Goal: Use online tool/utility: Utilize a website feature to perform a specific function

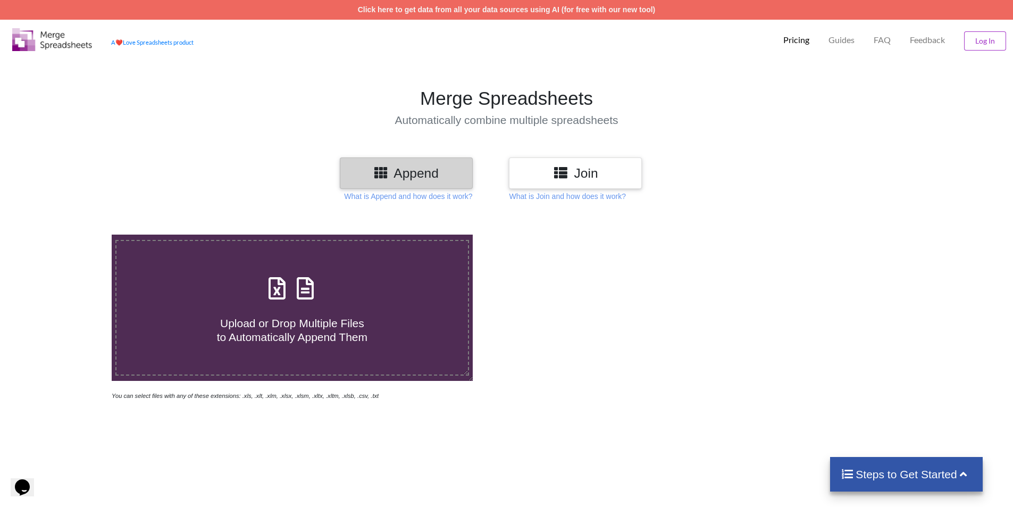
click at [350, 304] on h4 "Upload or Drop Multiple Files to Automatically Append Them" at bounding box center [293, 323] width 352 height 40
click at [72, 235] on input "Upload or Drop Multiple Files to Automatically Append Them" at bounding box center [72, 235] width 0 height 0
type input "C:\fakepath\WhatsApp Image [DATE] 1.05.08 PM.csv"
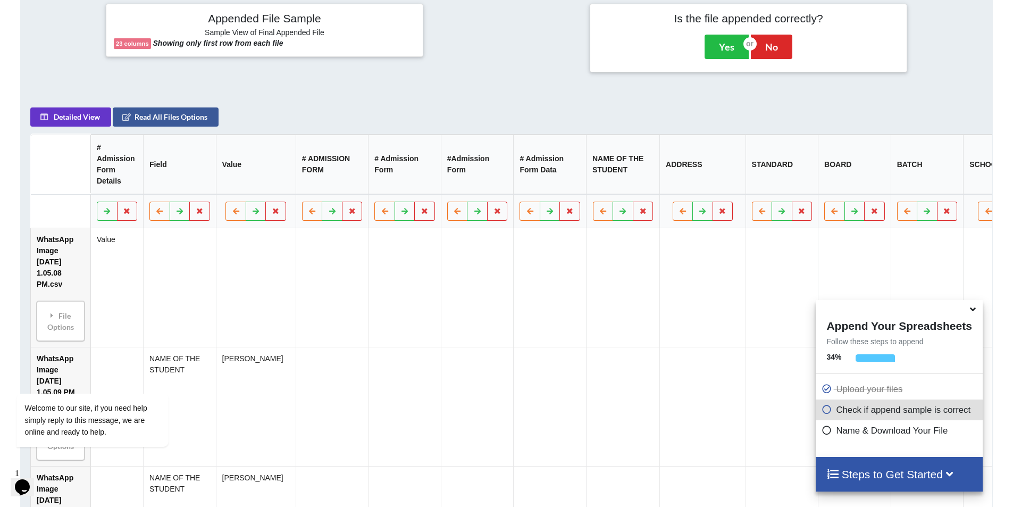
scroll to position [434, 0]
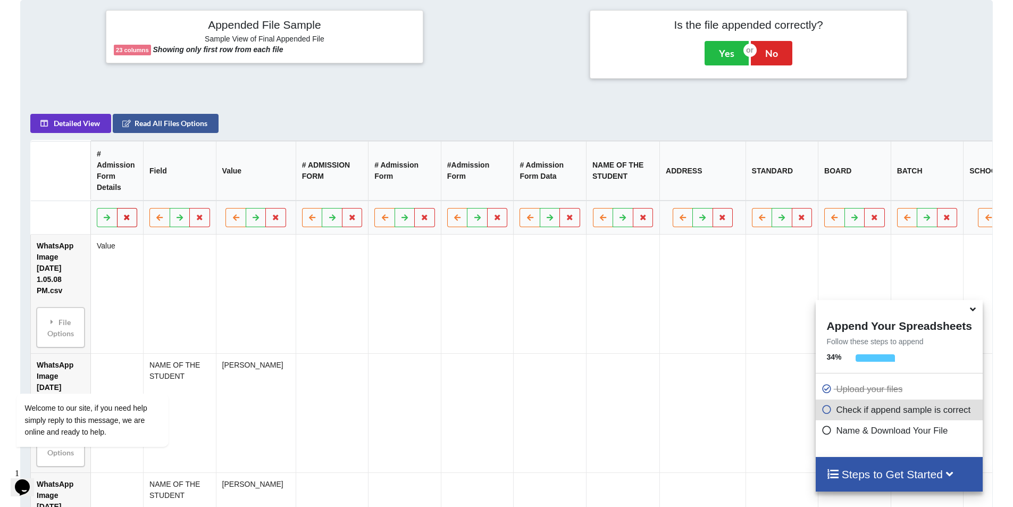
click at [125, 220] on icon at bounding box center [127, 217] width 9 height 6
click at [78, 194] on button "Delete Column" at bounding box center [50, 191] width 71 height 19
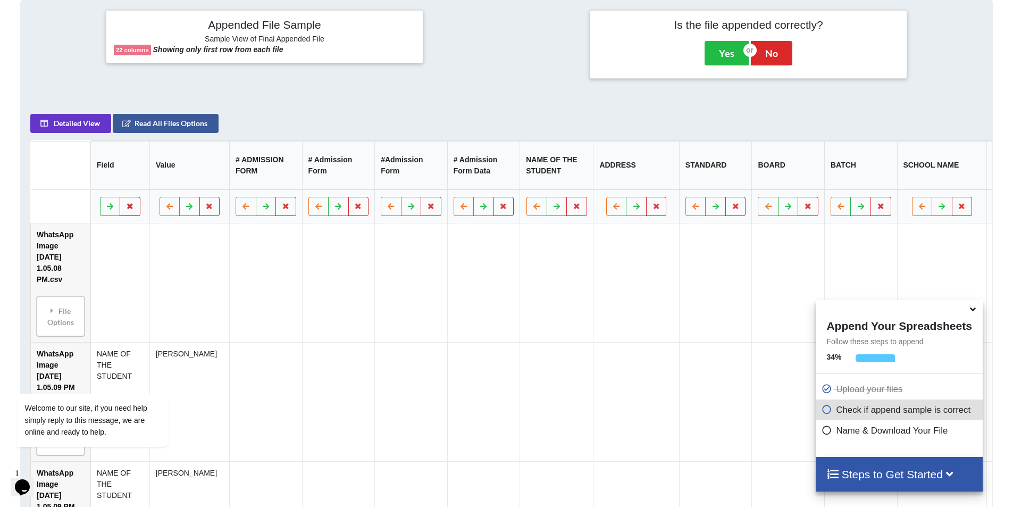
click at [134, 212] on button at bounding box center [130, 206] width 21 height 19
click at [72, 184] on button "Delete Column" at bounding box center [52, 180] width 71 height 19
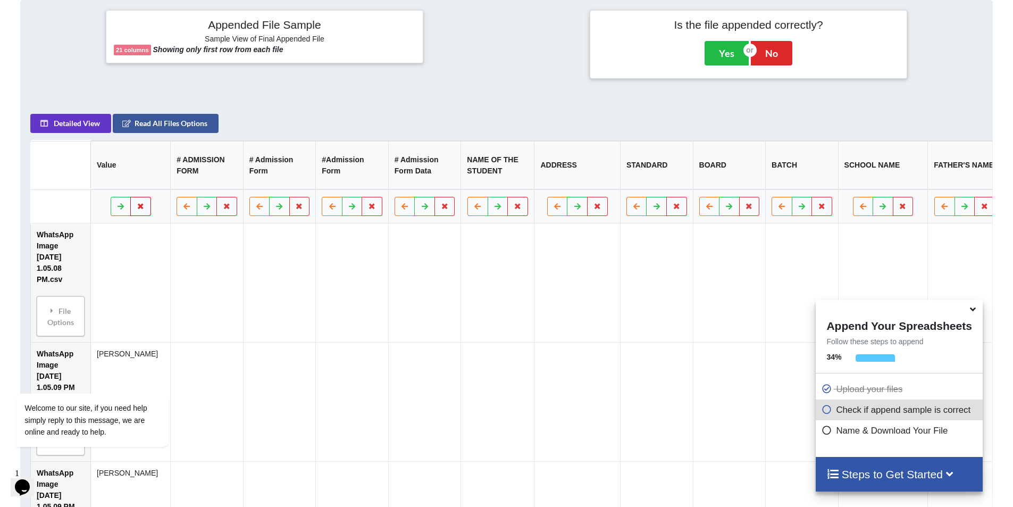
click at [134, 214] on button at bounding box center [140, 206] width 21 height 19
click at [76, 185] on button "Delete Column" at bounding box center [50, 180] width 71 height 19
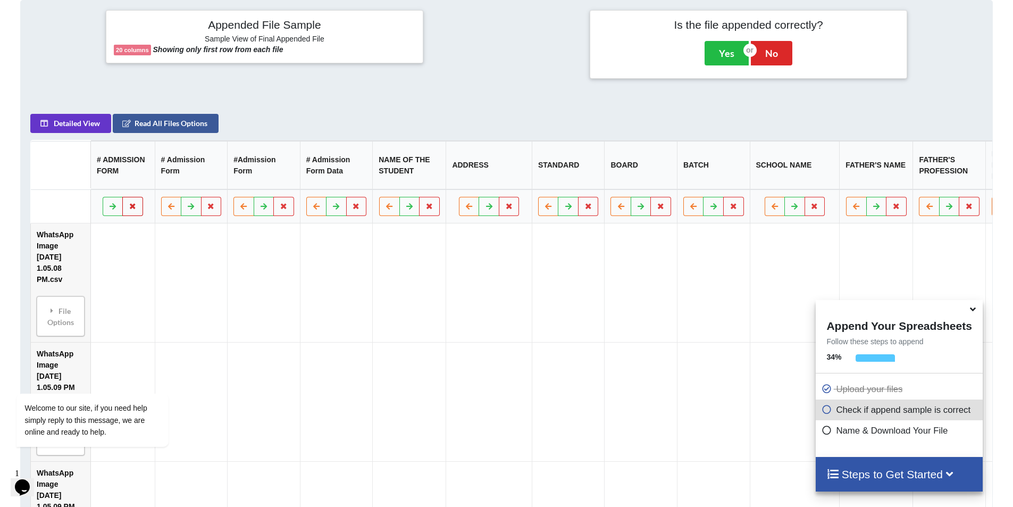
click at [140, 214] on button at bounding box center [133, 206] width 21 height 19
click at [61, 182] on button "Delete Column" at bounding box center [56, 180] width 71 height 19
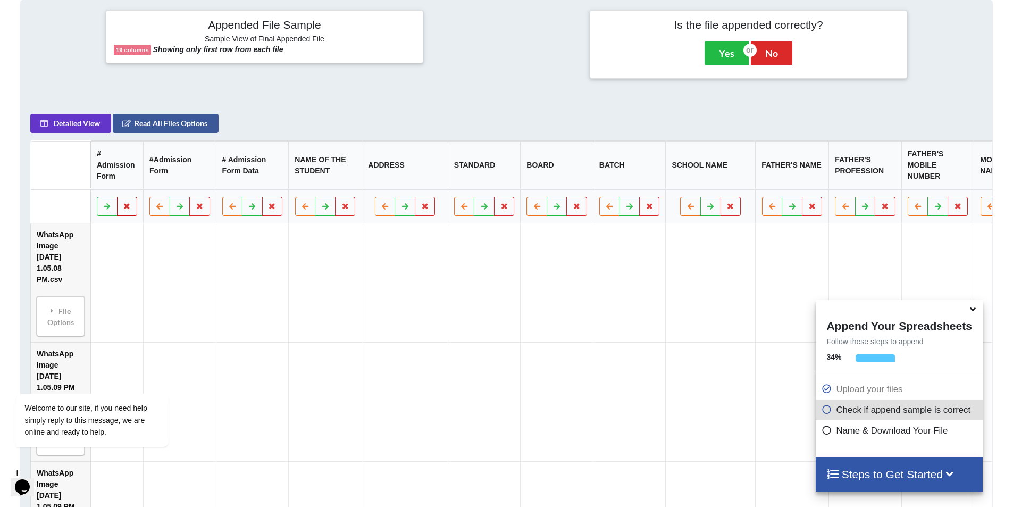
click at [128, 209] on icon at bounding box center [127, 206] width 9 height 6
click at [65, 180] on button "Delete Column" at bounding box center [50, 180] width 71 height 19
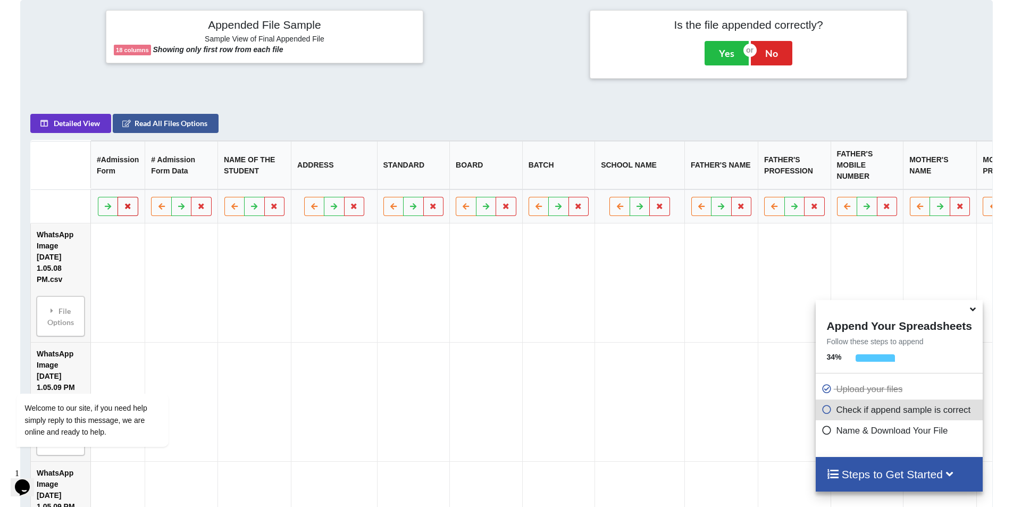
click at [124, 209] on icon at bounding box center [128, 206] width 9 height 6
click at [63, 175] on button "Delete Column" at bounding box center [50, 180] width 71 height 19
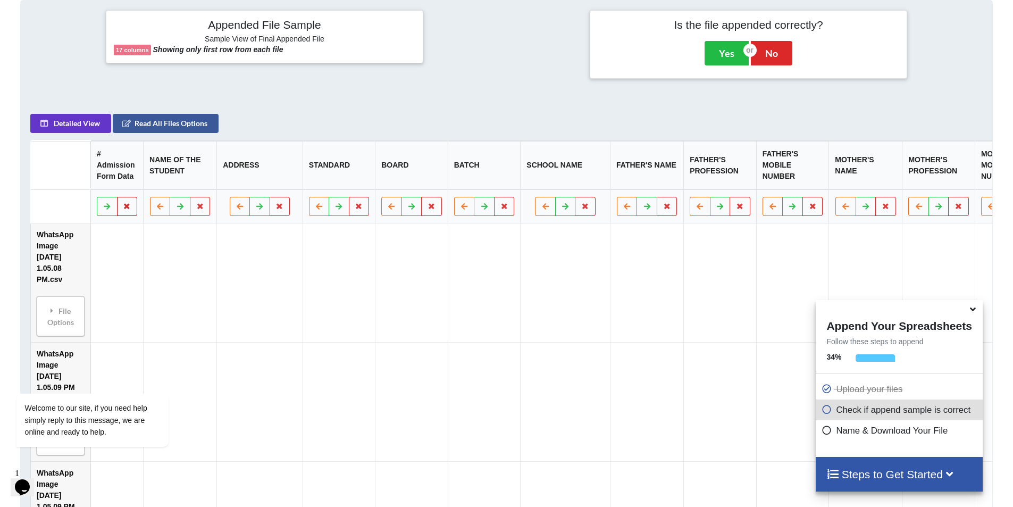
click at [132, 211] on button at bounding box center [127, 206] width 21 height 19
click at [55, 184] on button "Delete Column" at bounding box center [50, 180] width 71 height 19
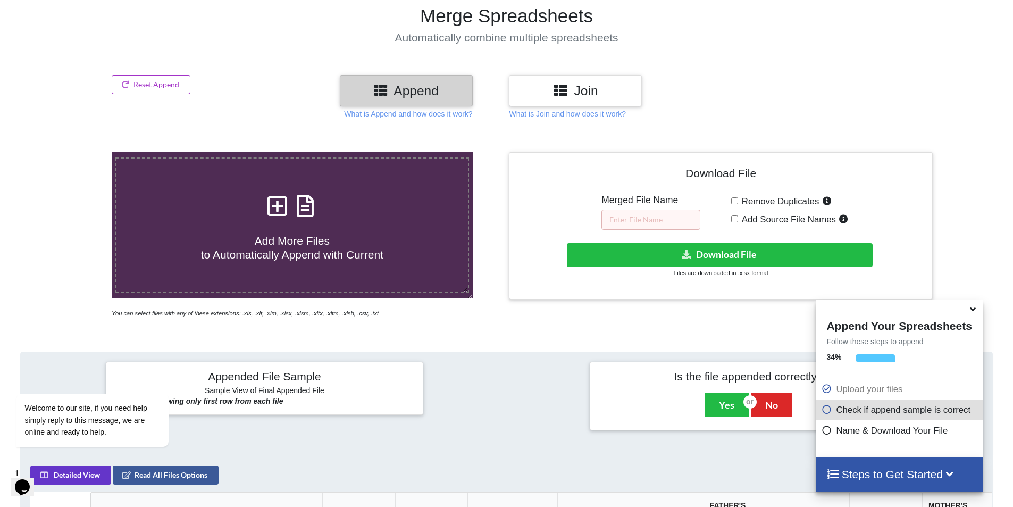
scroll to position [328, 0]
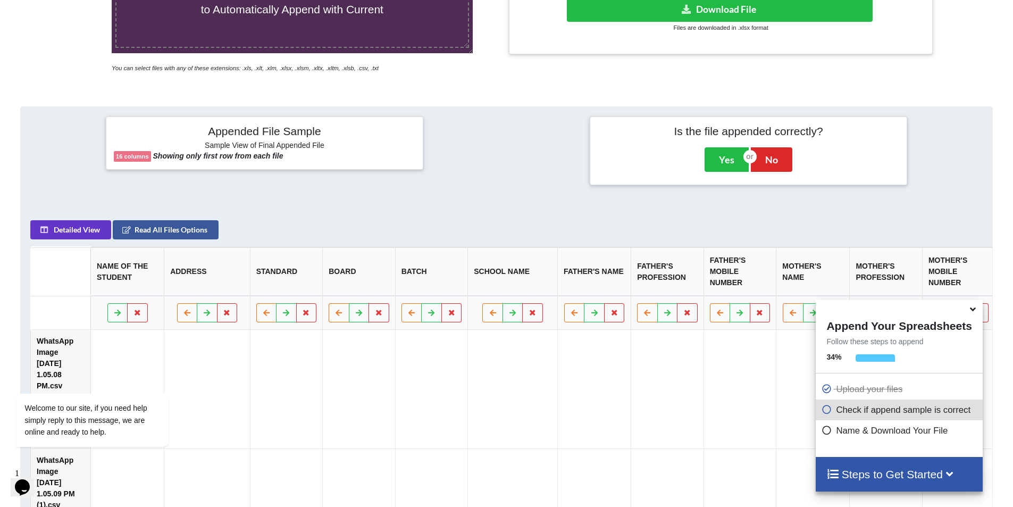
click at [971, 311] on icon at bounding box center [973, 308] width 11 height 10
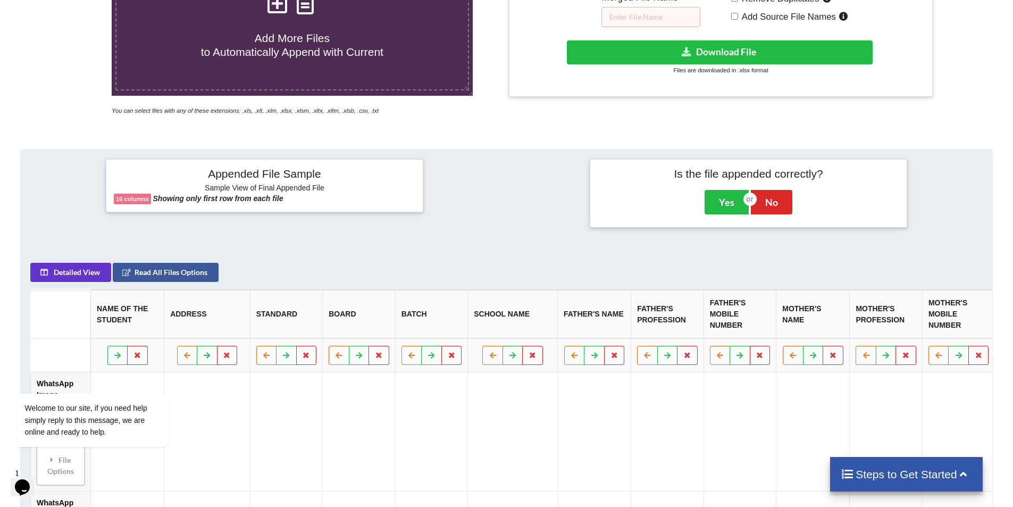
scroll to position [275, 0]
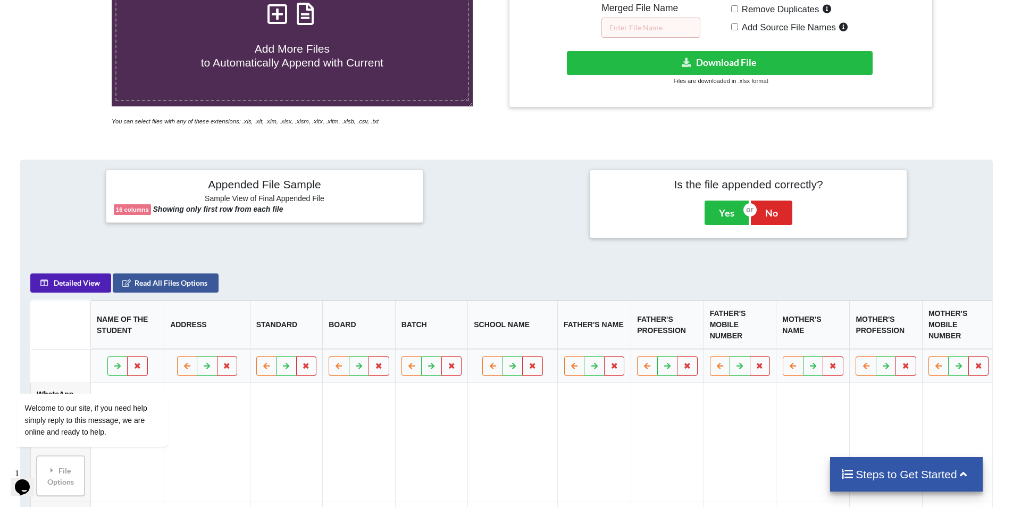
click at [53, 286] on button "Detailed View" at bounding box center [70, 282] width 81 height 19
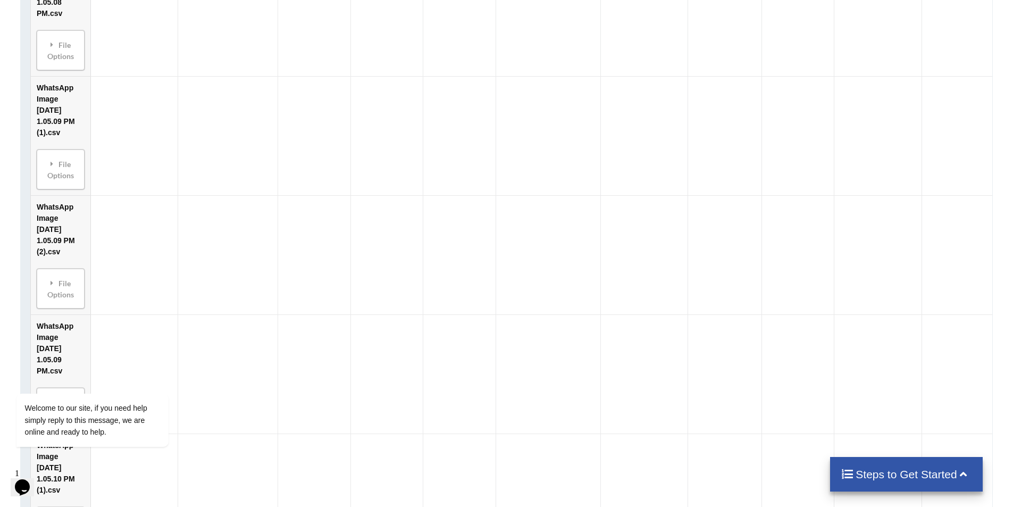
scroll to position [328, 0]
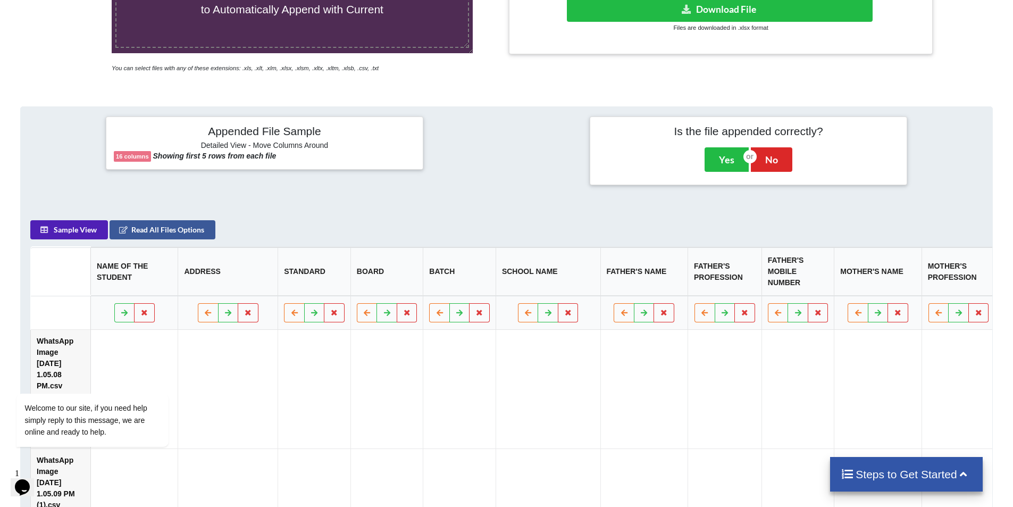
click at [78, 231] on button "Sample View" at bounding box center [69, 229] width 78 height 19
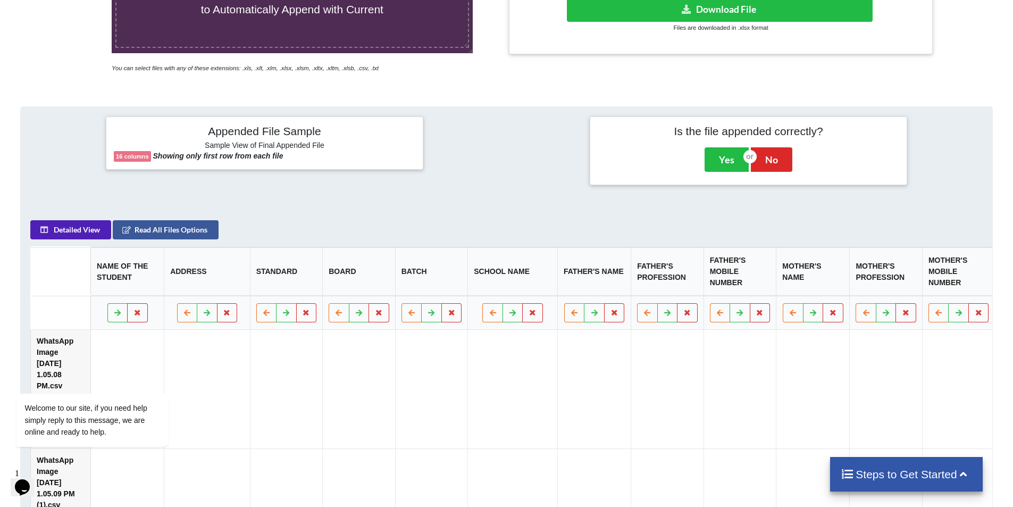
click at [80, 236] on button "Detailed View" at bounding box center [70, 229] width 81 height 19
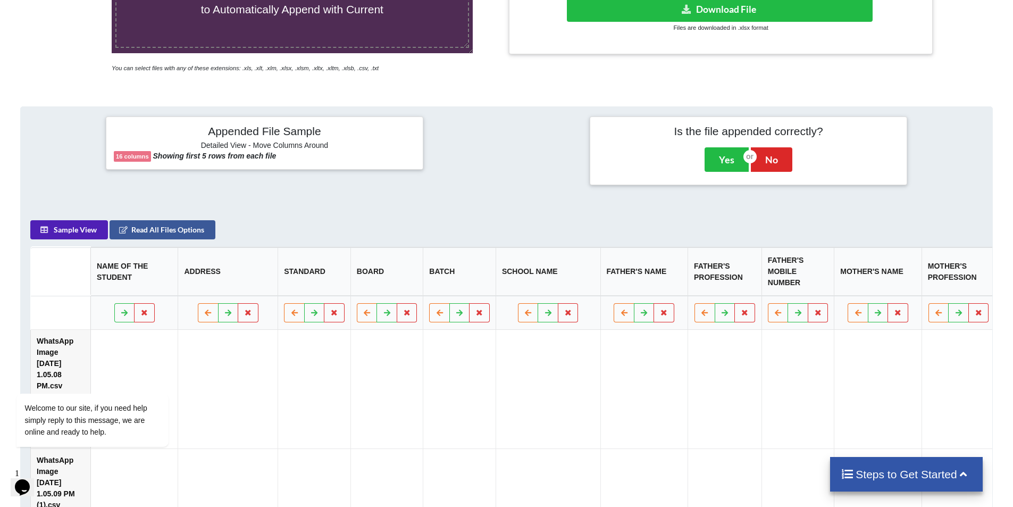
click at [80, 236] on button "Sample View" at bounding box center [69, 229] width 78 height 19
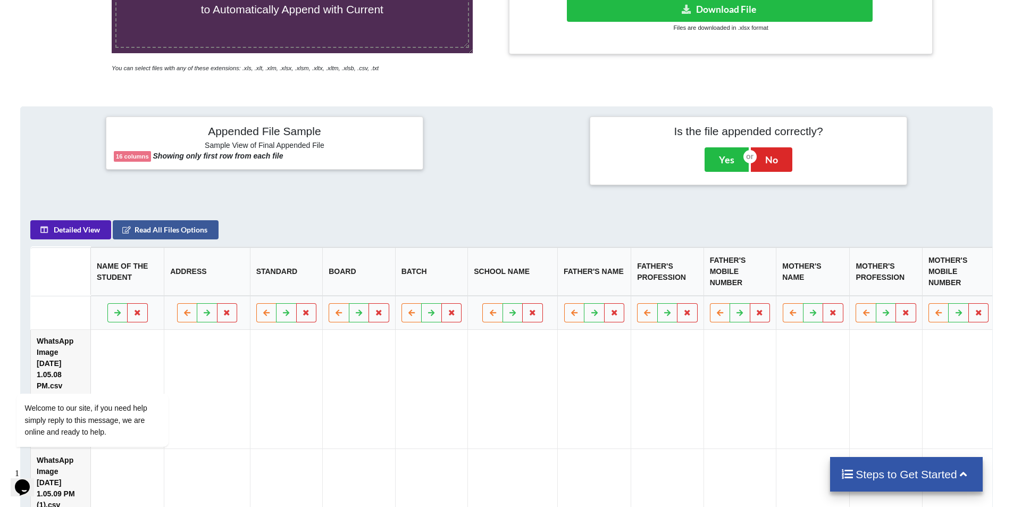
click at [80, 236] on button "Detailed View" at bounding box center [70, 229] width 81 height 19
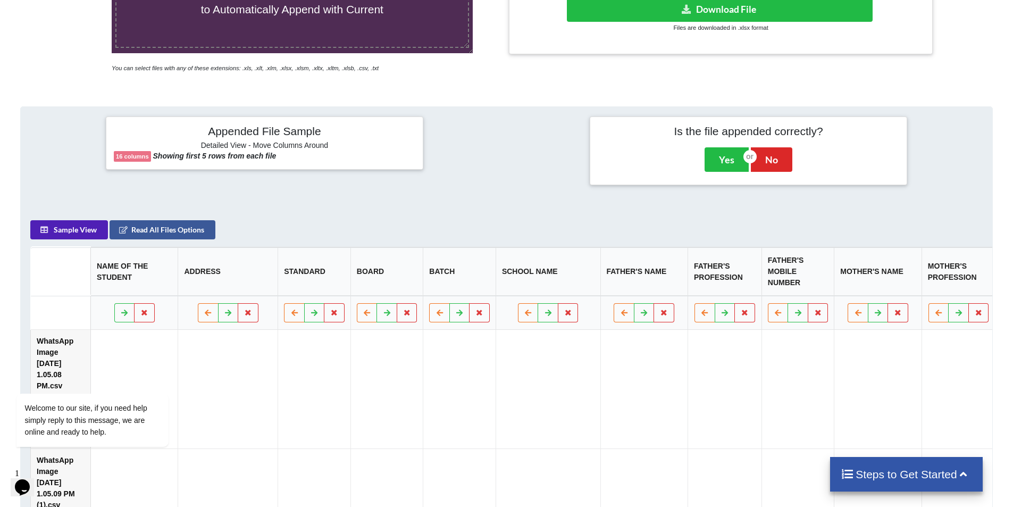
click at [80, 236] on button "Sample View" at bounding box center [69, 229] width 78 height 19
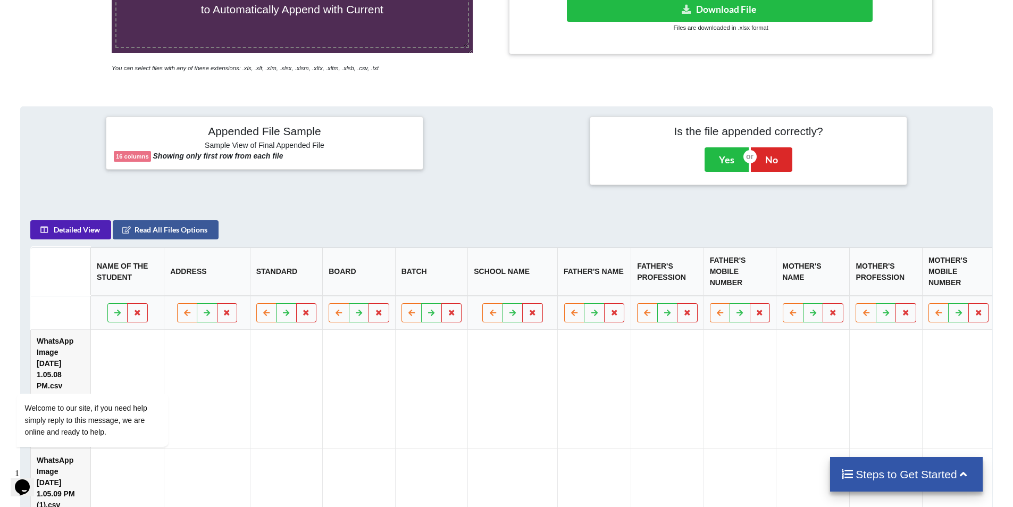
click at [80, 236] on button "Detailed View" at bounding box center [70, 229] width 81 height 19
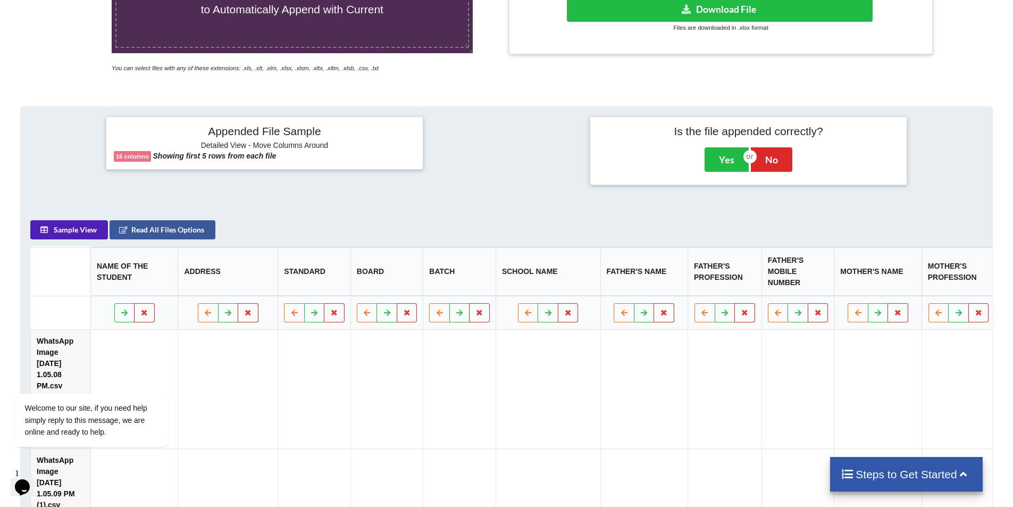
click at [80, 236] on button "Sample View" at bounding box center [69, 229] width 78 height 19
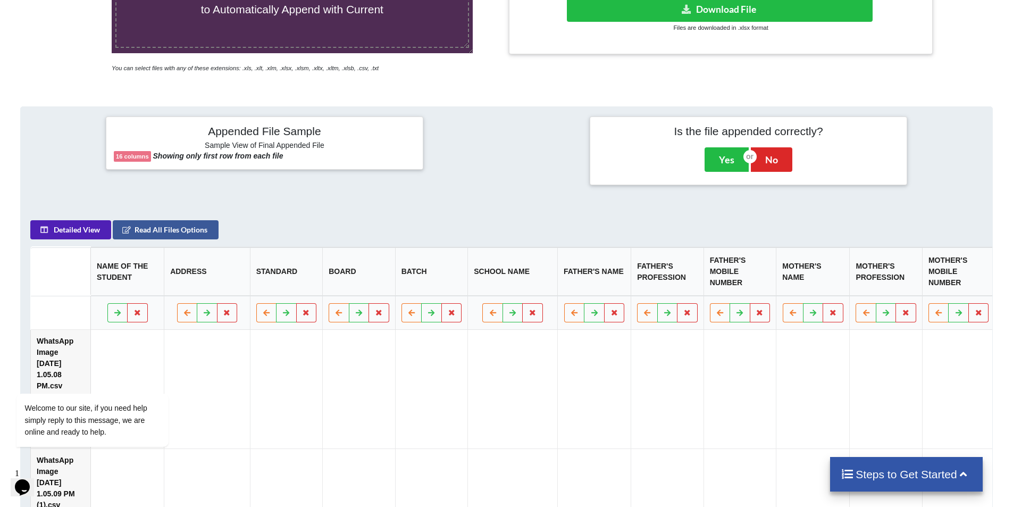
click at [80, 236] on button "Detailed View" at bounding box center [70, 229] width 81 height 19
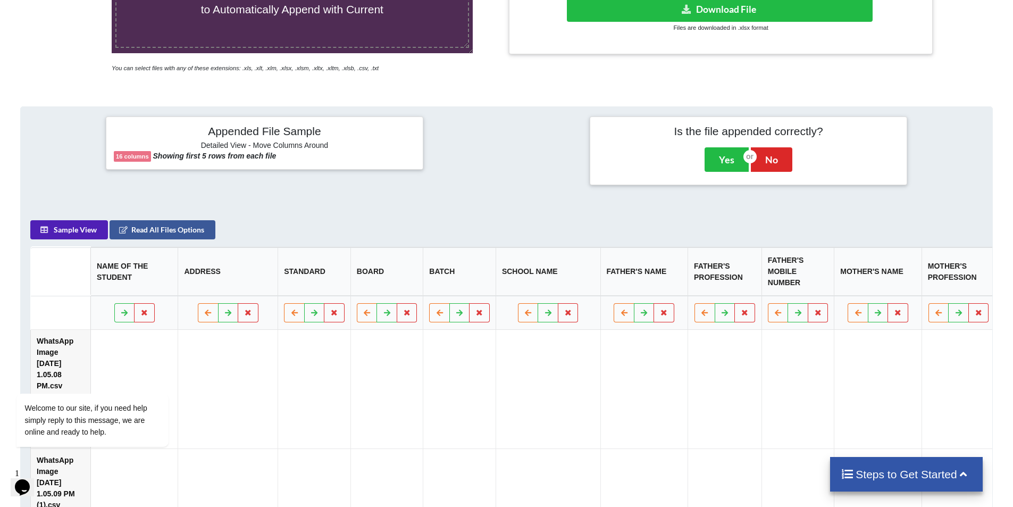
click at [80, 236] on button "Sample View" at bounding box center [69, 229] width 78 height 19
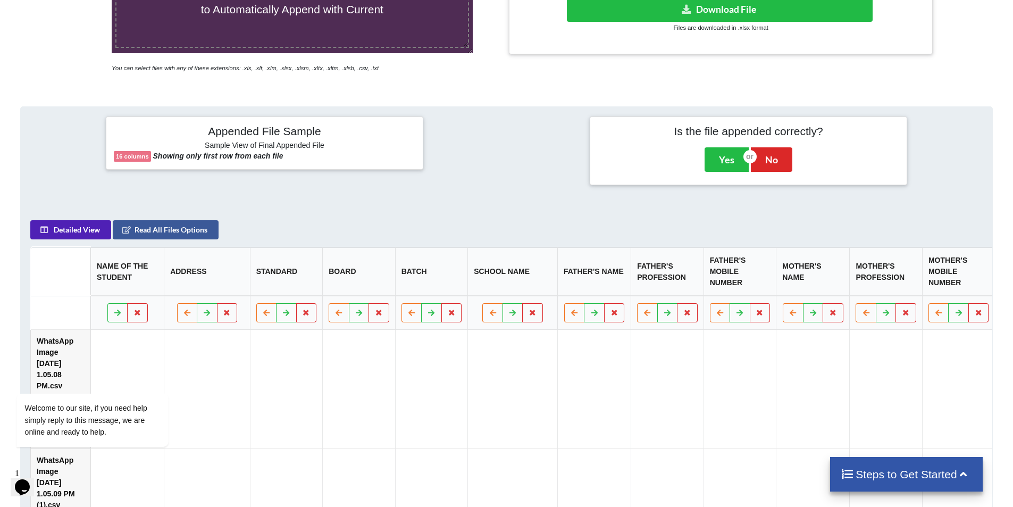
click at [80, 236] on button "Detailed View" at bounding box center [70, 229] width 81 height 19
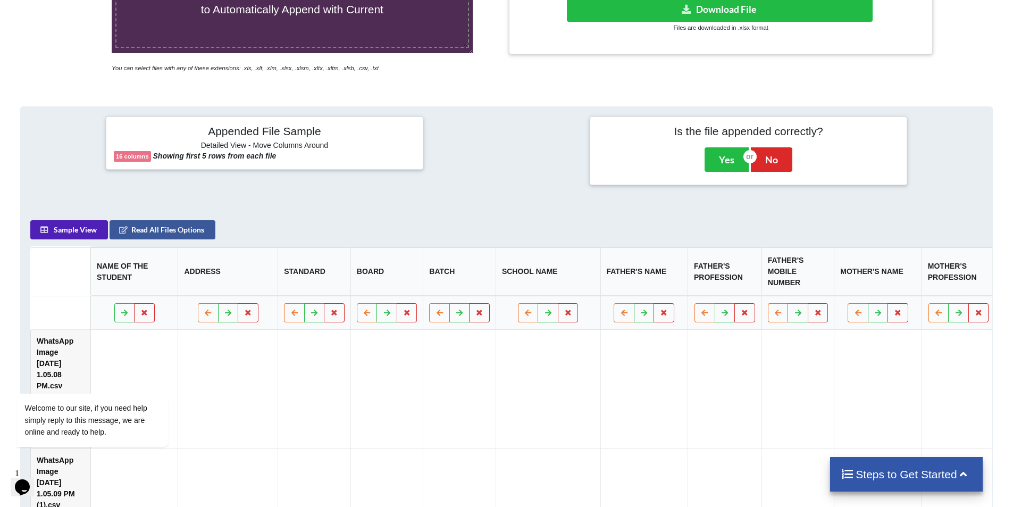
click at [80, 236] on button "Sample View" at bounding box center [69, 229] width 78 height 19
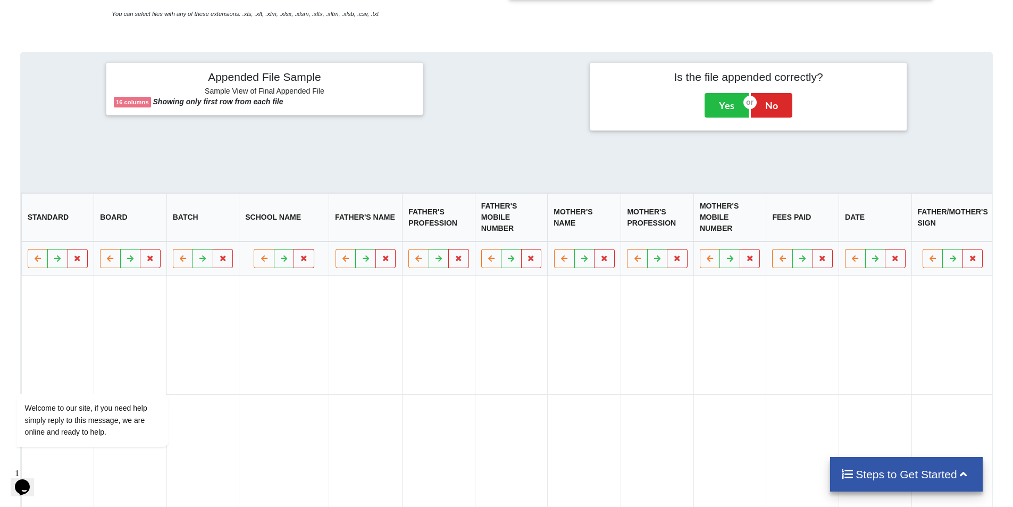
scroll to position [381, 0]
click at [819, 262] on icon at bounding box center [823, 259] width 9 height 6
click at [681, 232] on button "Delete Column" at bounding box center [693, 233] width 71 height 19
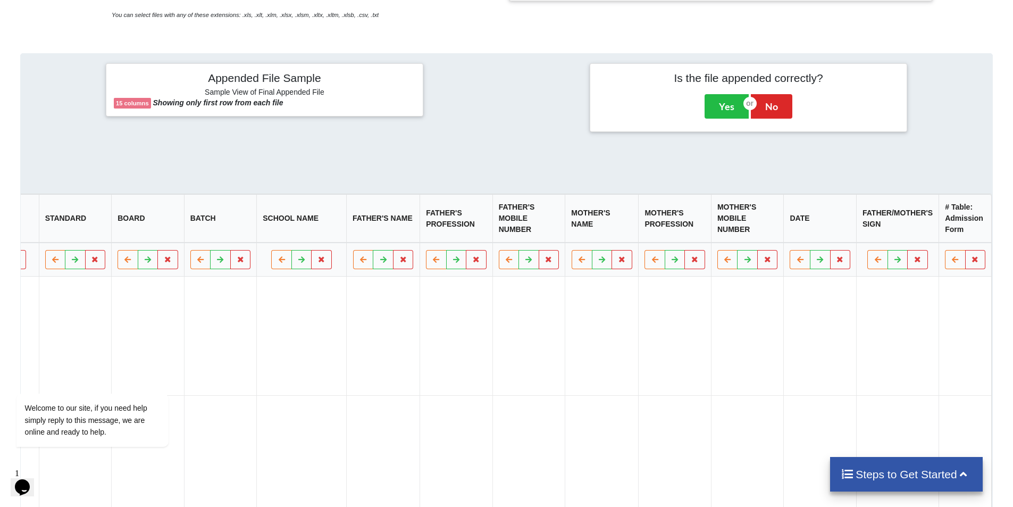
scroll to position [0, 156]
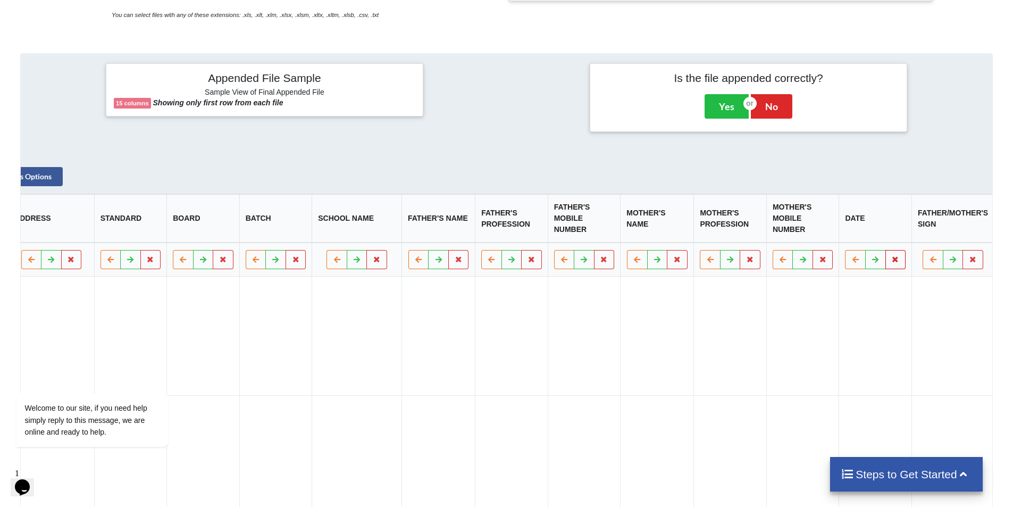
click at [892, 262] on icon at bounding box center [896, 259] width 9 height 6
click at [761, 237] on button "Delete Column" at bounding box center [766, 233] width 71 height 19
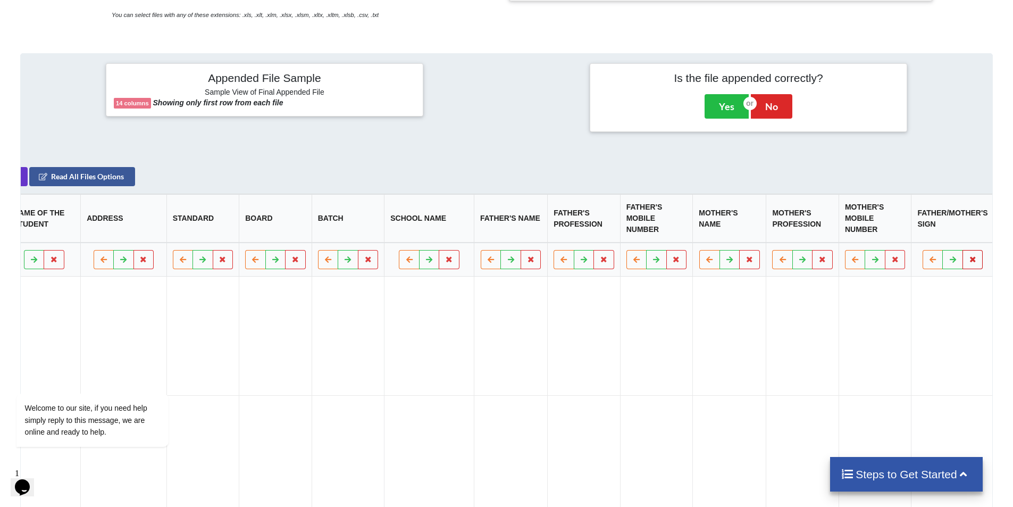
click at [963, 263] on button at bounding box center [973, 259] width 21 height 19
click at [833, 234] on button "Delete Column" at bounding box center [843, 233] width 71 height 19
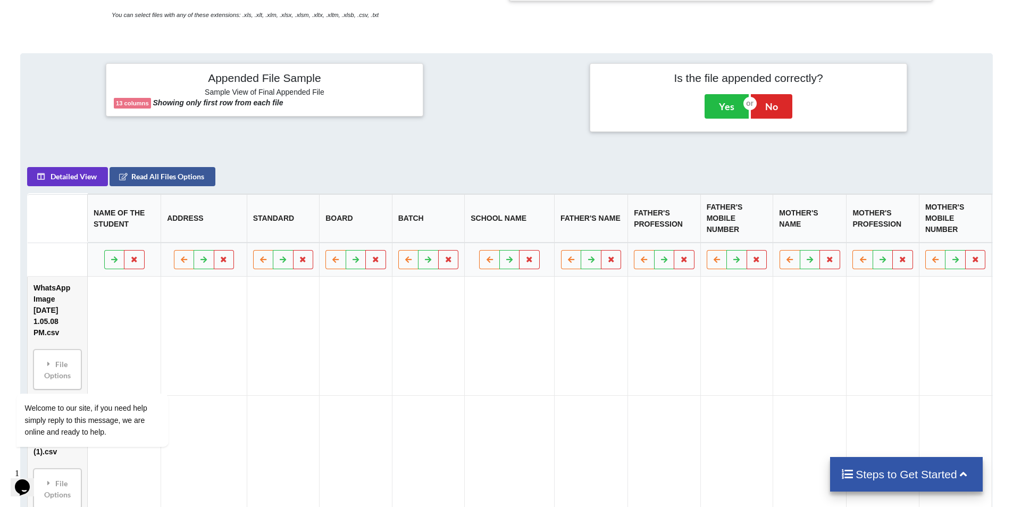
click at [1021, 262] on icon at bounding box center [1028, 259] width 9 height 6
click at [911, 234] on button "Delete Column" at bounding box center [899, 233] width 71 height 19
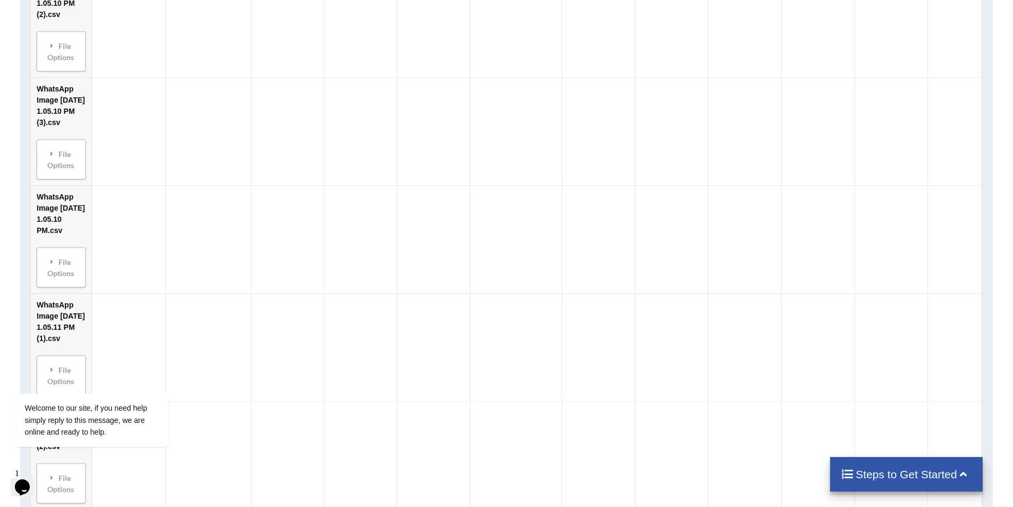
scroll to position [1392, 0]
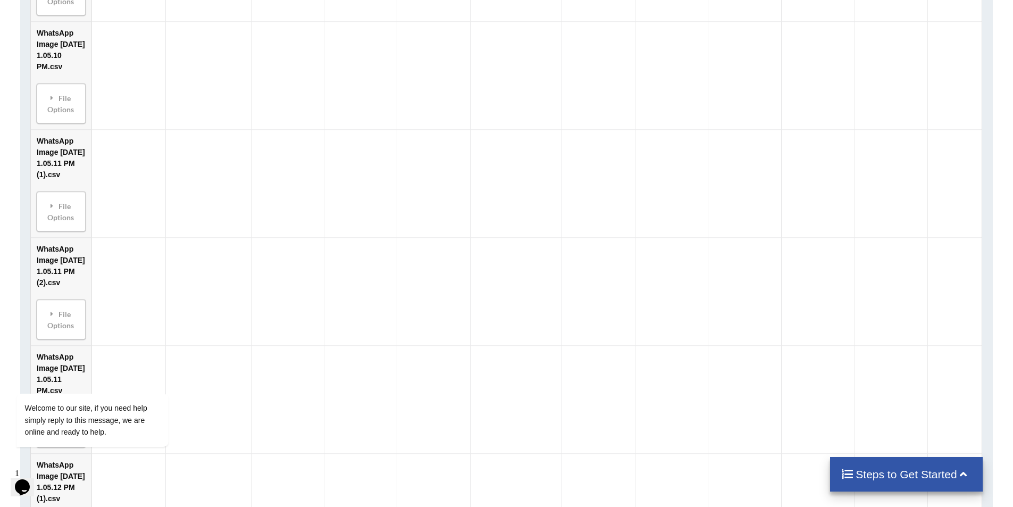
click at [901, 472] on h4 "Steps to Get Started" at bounding box center [906, 474] width 131 height 13
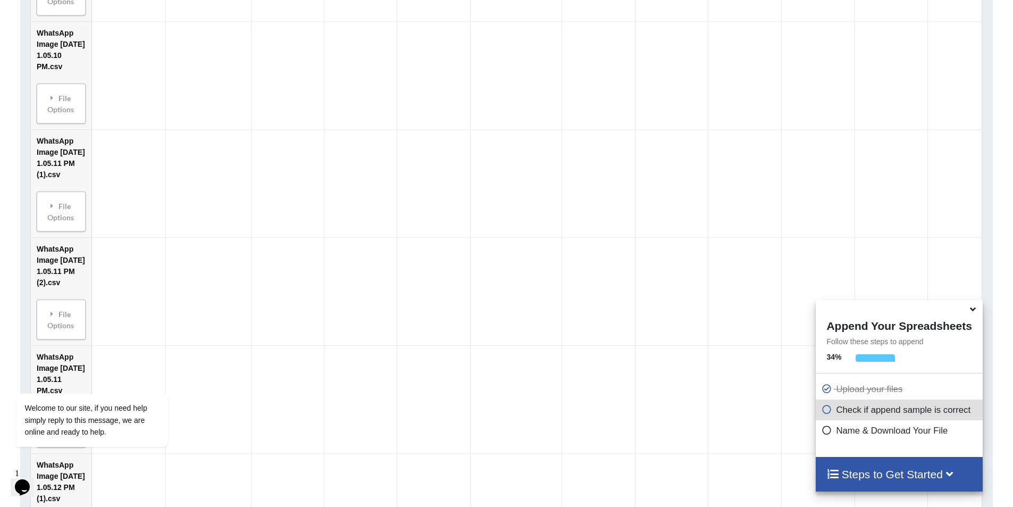
click at [825, 430] on icon at bounding box center [826, 428] width 11 height 9
click at [873, 477] on h4 "Steps to Get Started" at bounding box center [899, 474] width 145 height 13
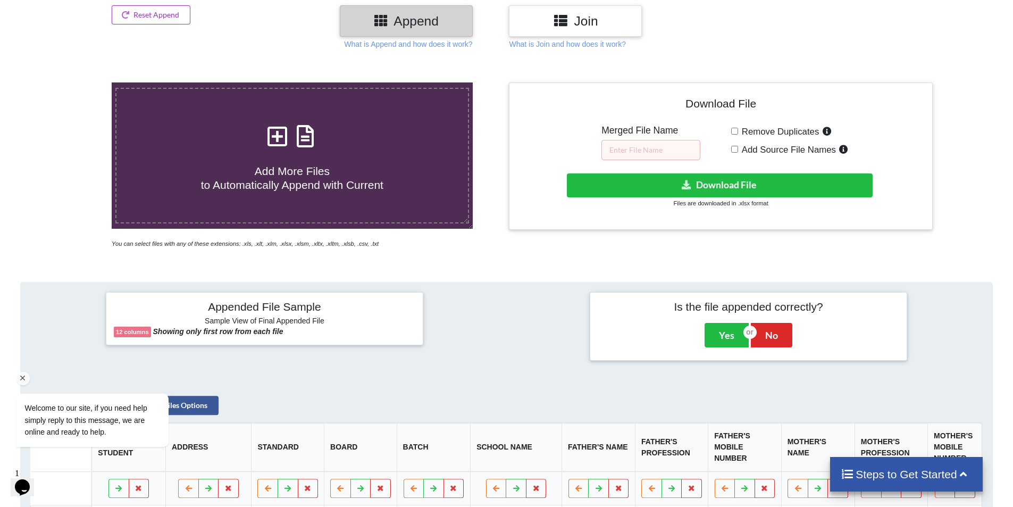
scroll to position [525, 0]
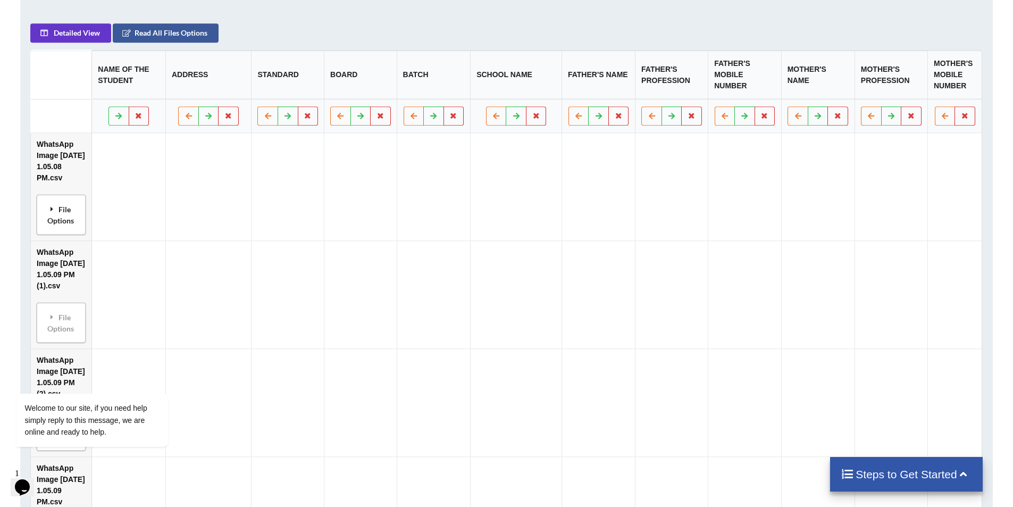
click at [72, 204] on div "File Options" at bounding box center [61, 215] width 43 height 34
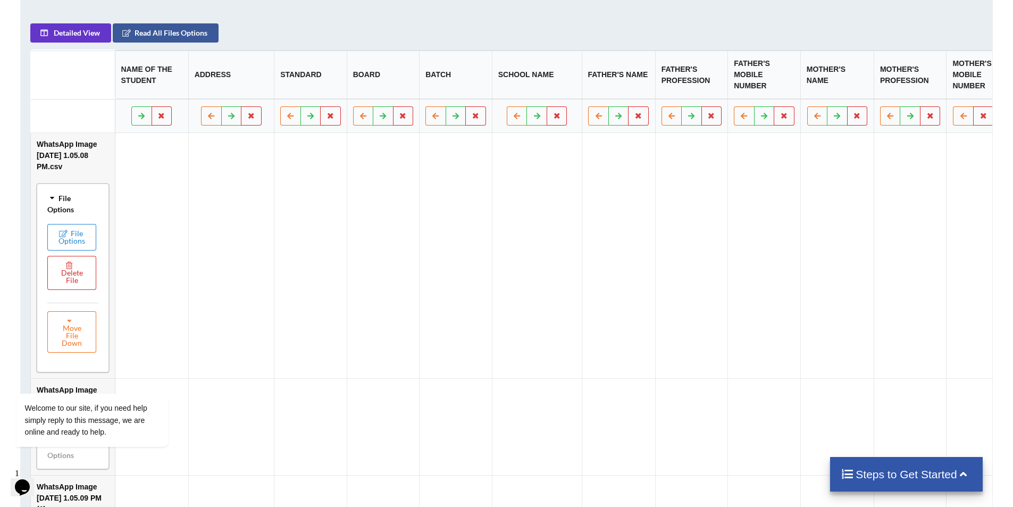
click at [49, 196] on icon at bounding box center [51, 198] width 7 height 10
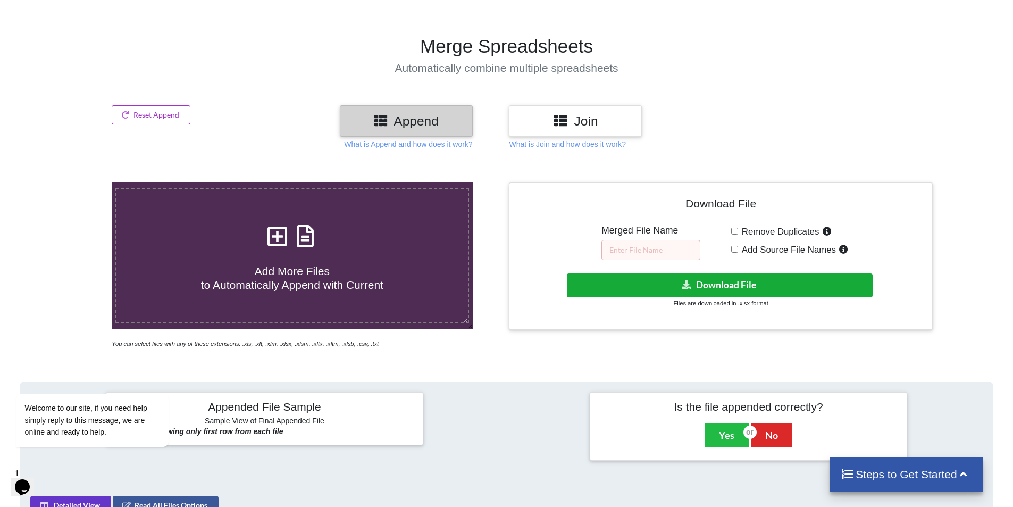
scroll to position [46, 0]
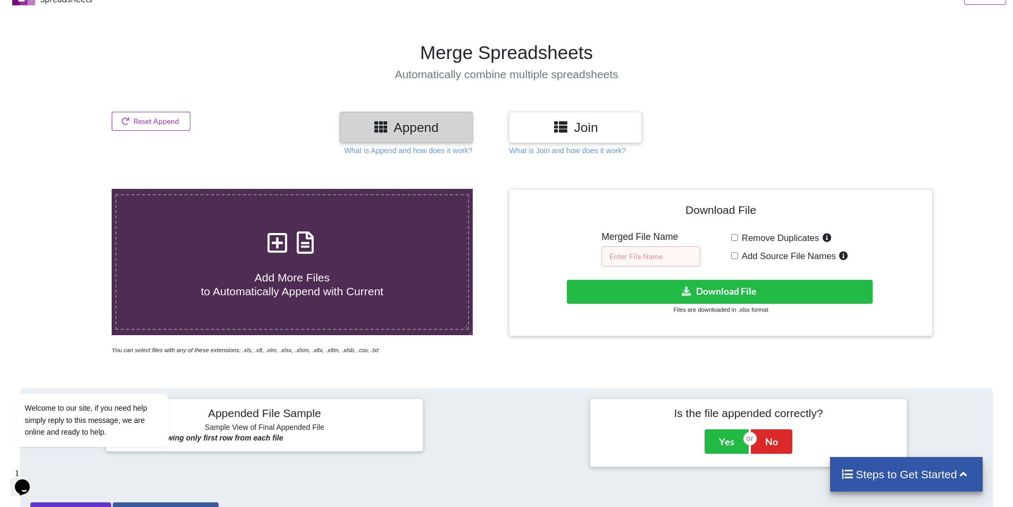
click at [673, 257] on input "text" at bounding box center [651, 256] width 99 height 20
type input "Merge 20"
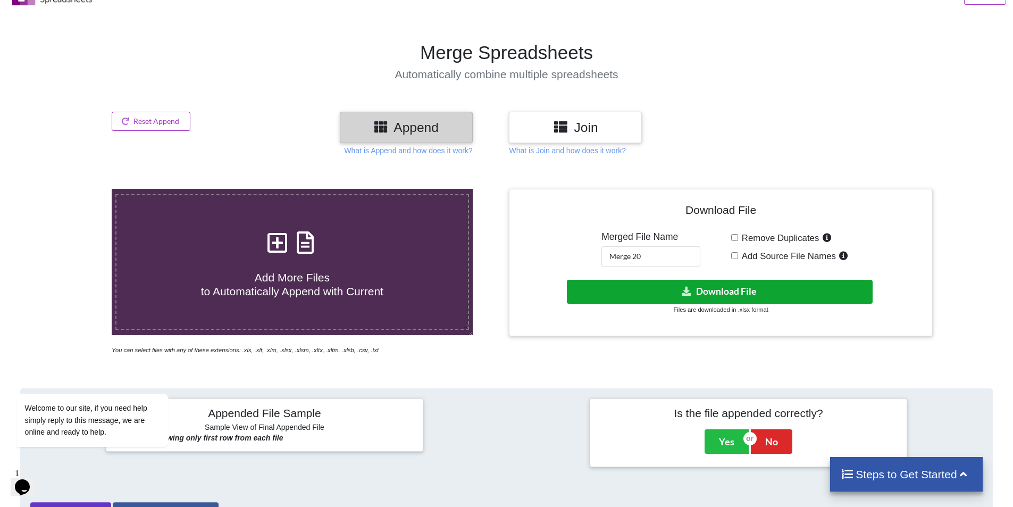
click at [705, 286] on button "Download File" at bounding box center [720, 292] width 306 height 24
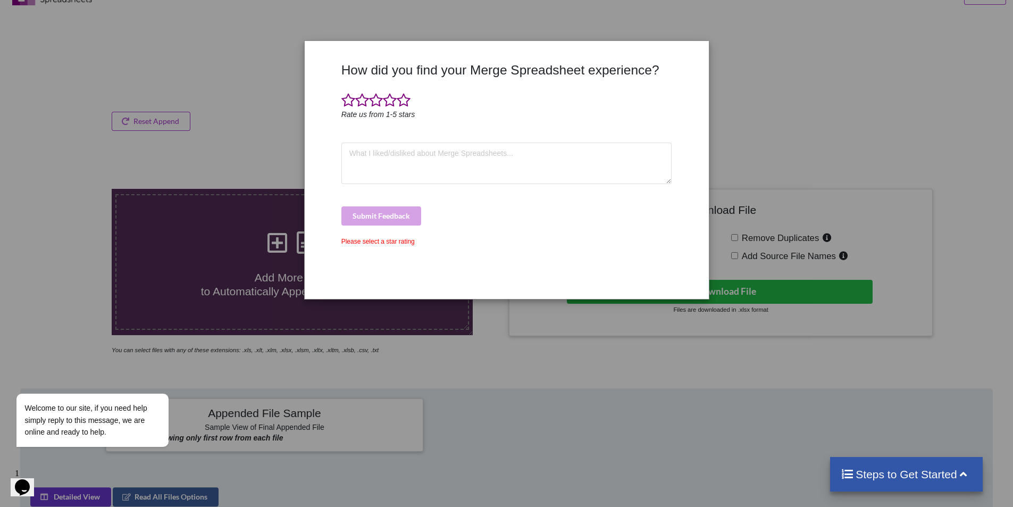
click at [205, 106] on div "How did you find your Merge Spreadsheet experience? Rate us from 1-5 stars Subm…" at bounding box center [506, 253] width 1013 height 507
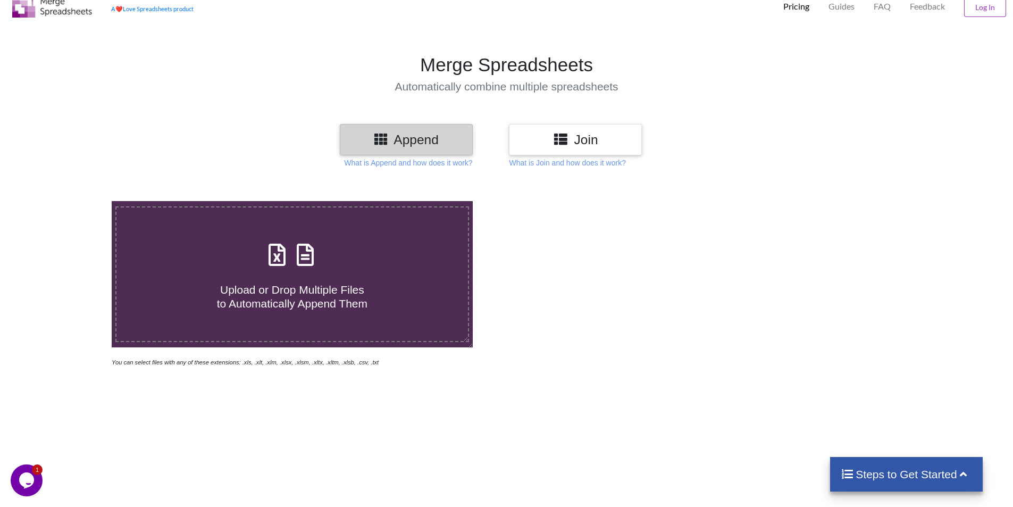
scroll to position [160, 0]
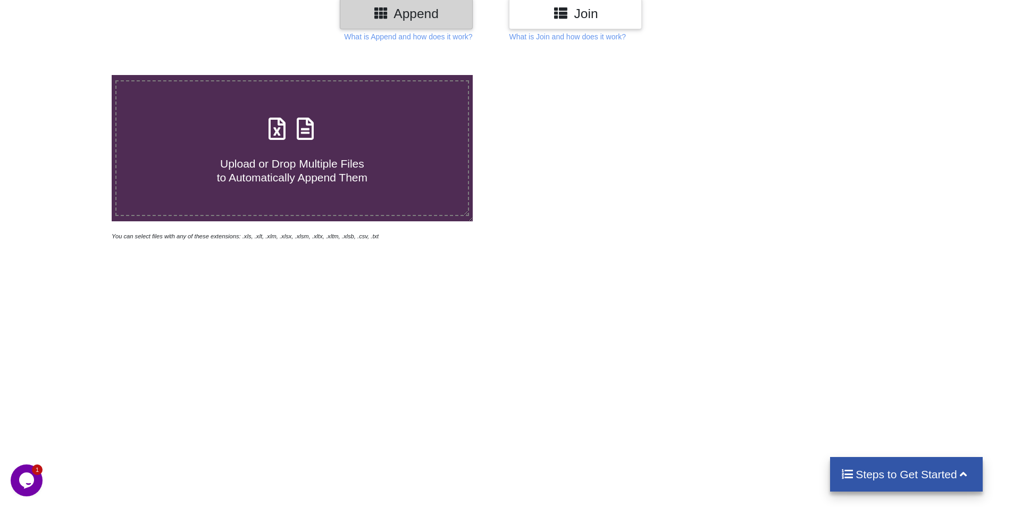
click at [313, 144] on div "Upload or Drop Multiple Files to Automatically Append Them" at bounding box center [293, 148] width 352 height 72
click at [72, 75] on input "Upload or Drop Multiple Files to Automatically Append Them" at bounding box center [72, 75] width 0 height 0
type input "C:\fakepath\WhatsApp Image [DATE] 1.05.08 PM.csv"
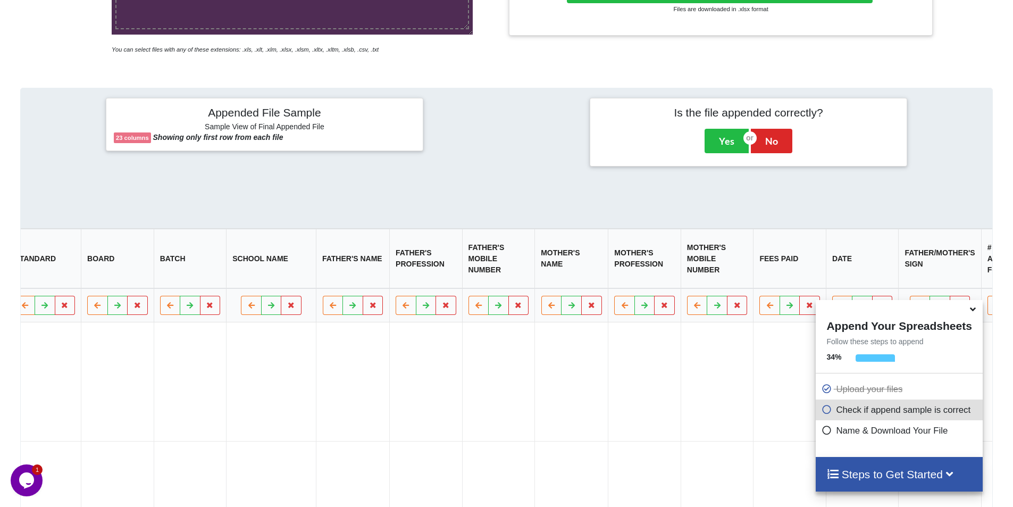
scroll to position [179, 0]
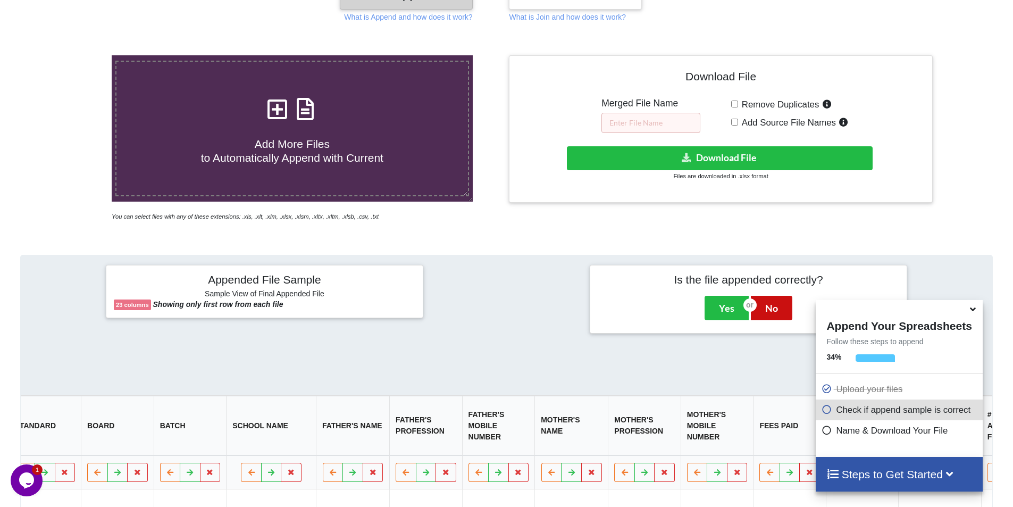
click at [785, 312] on button "No" at bounding box center [771, 308] width 41 height 24
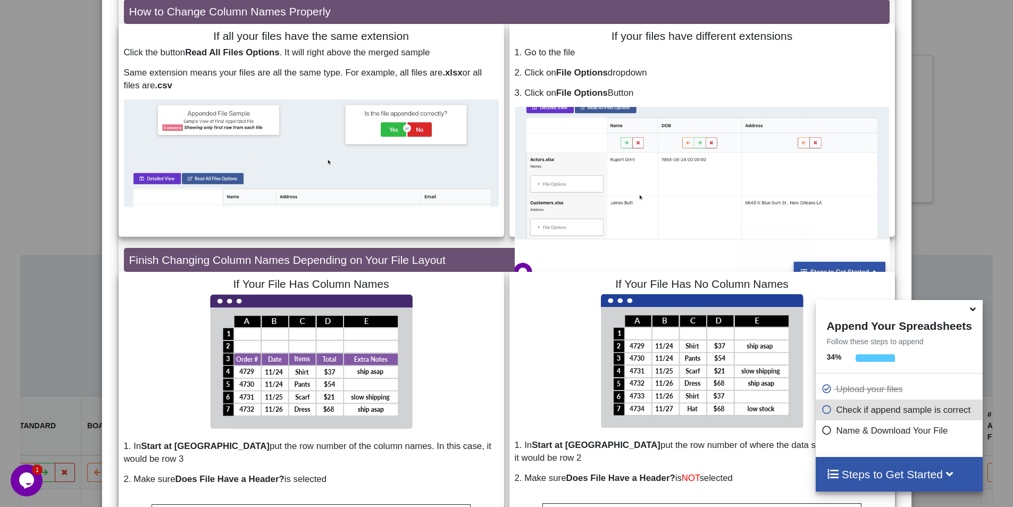
scroll to position [160, 0]
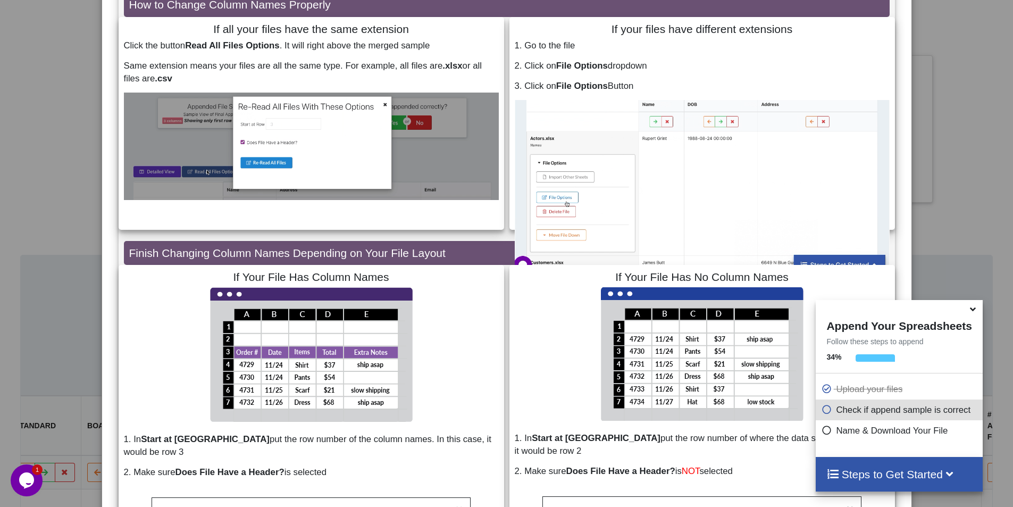
click at [974, 309] on icon at bounding box center [973, 308] width 11 height 10
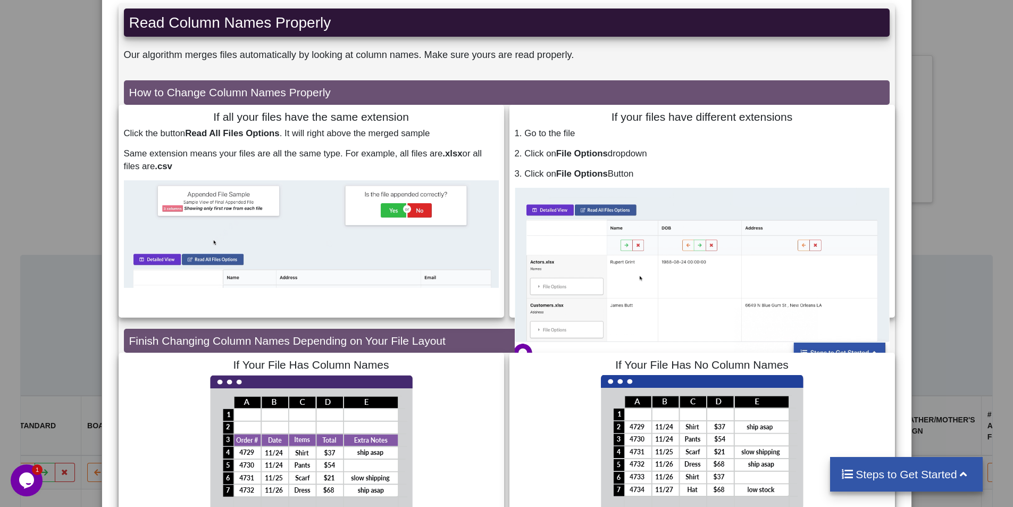
scroll to position [0, 0]
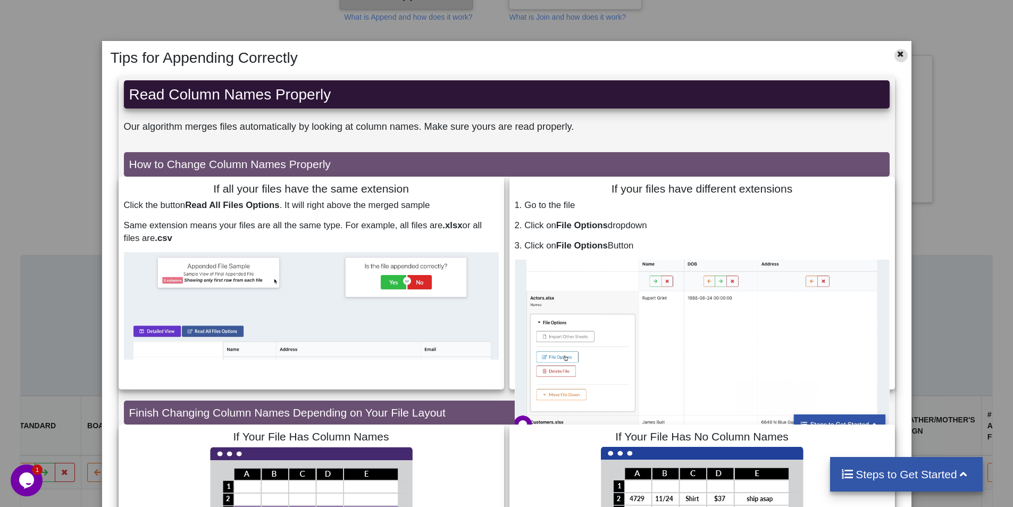
click at [896, 51] on icon at bounding box center [900, 52] width 9 height 7
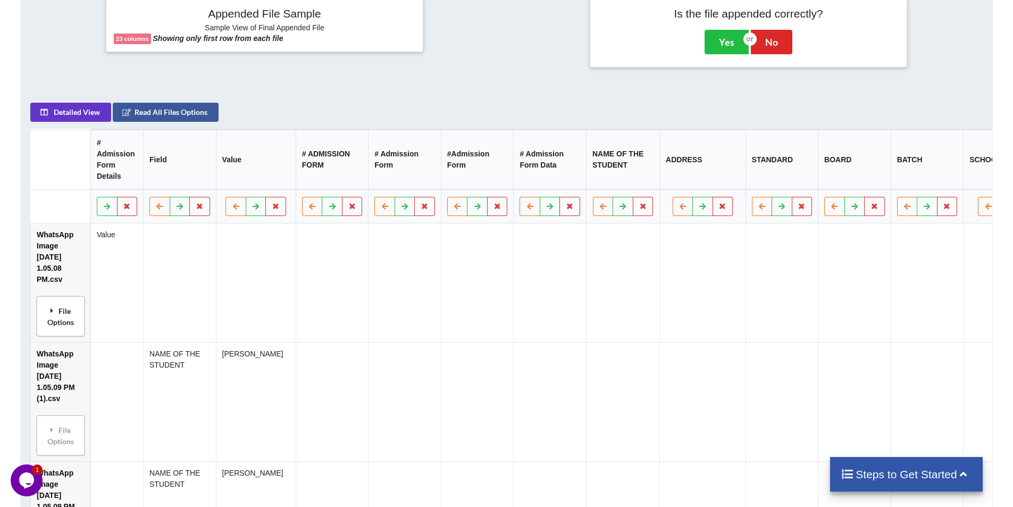
click at [73, 322] on div "File Options" at bounding box center [60, 317] width 41 height 34
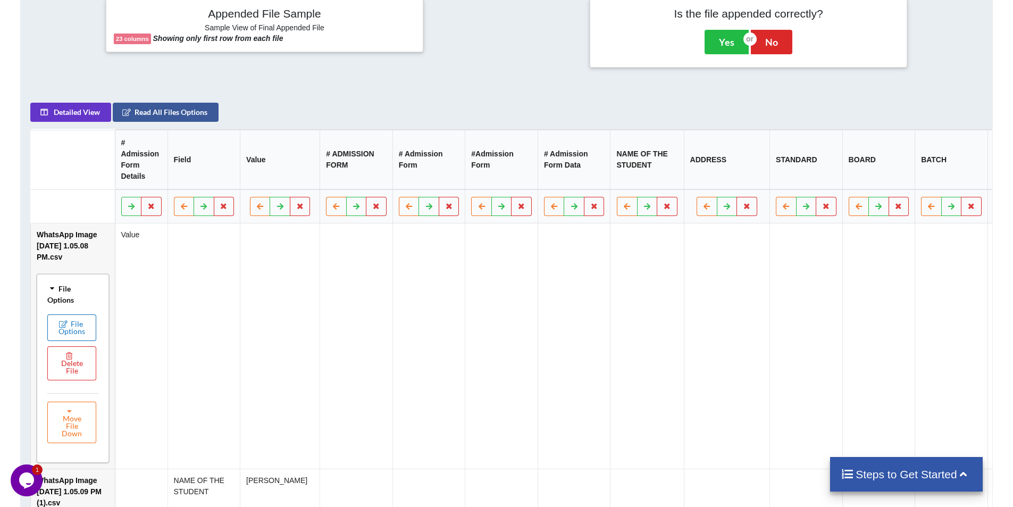
click at [67, 336] on button "File Options" at bounding box center [71, 327] width 49 height 27
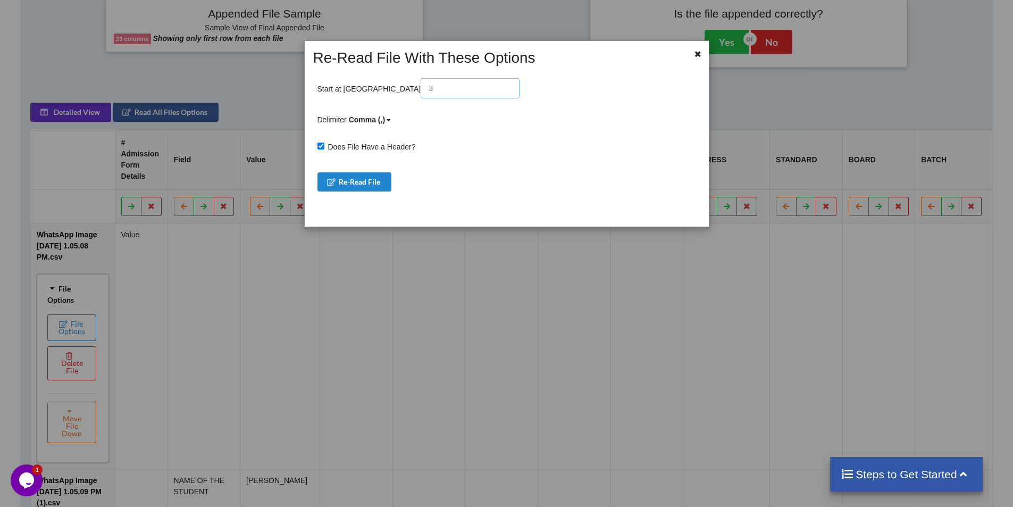
click at [421, 91] on input "text" at bounding box center [470, 88] width 99 height 20
click at [421, 89] on input "text" at bounding box center [470, 88] width 99 height 20
click at [421, 88] on input "text" at bounding box center [470, 88] width 99 height 20
type input "1"
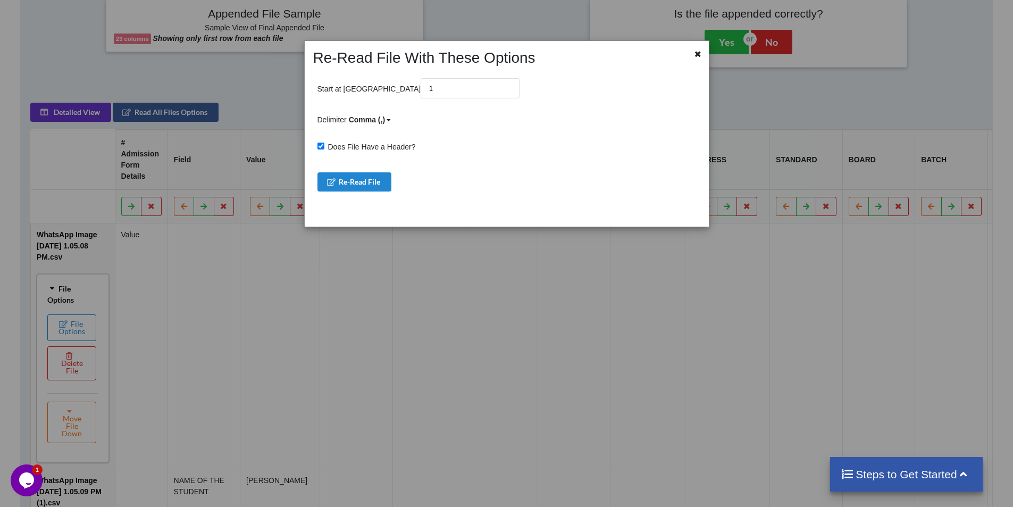
click at [322, 145] on input "Does File Have a Header?" at bounding box center [321, 146] width 7 height 7
checkbox input "false"
click at [345, 179] on button "Re-Read File" at bounding box center [355, 181] width 74 height 19
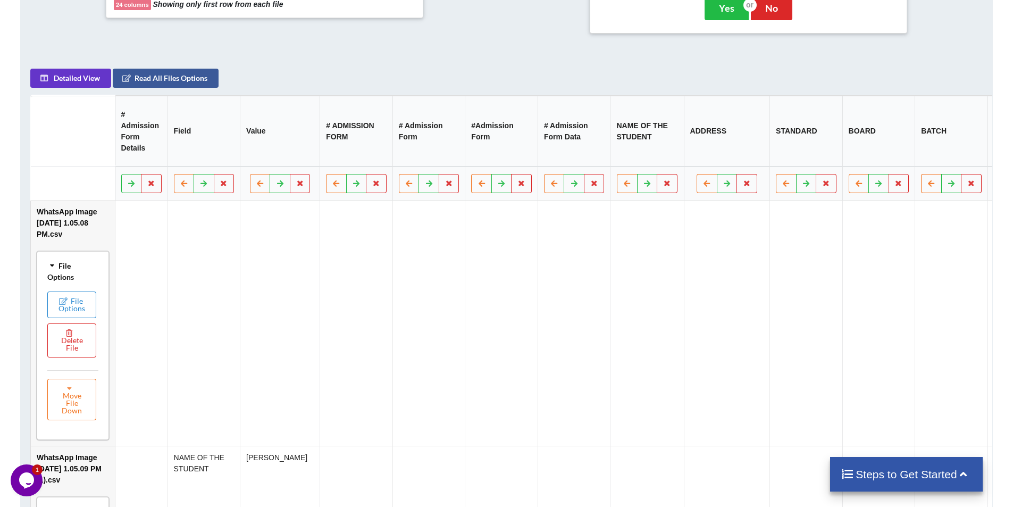
scroll to position [552, 0]
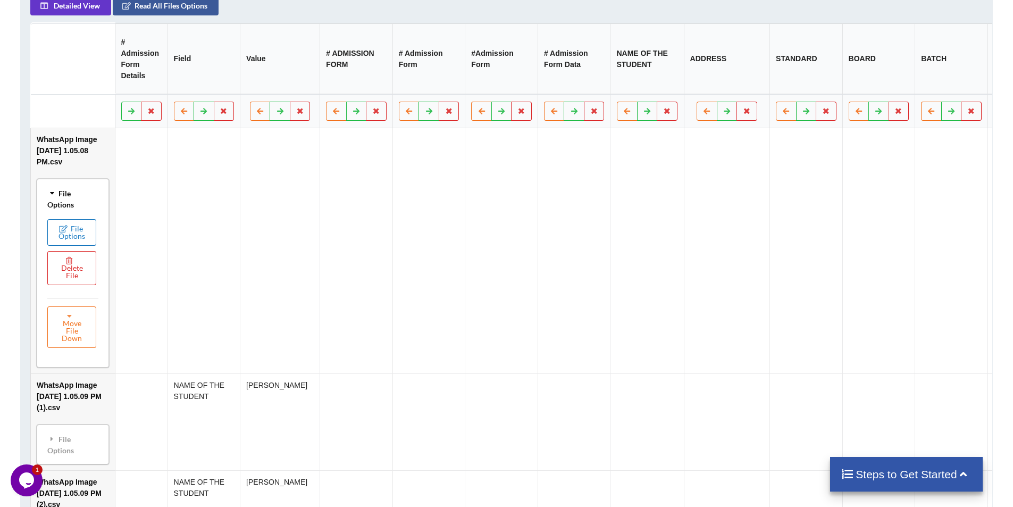
click at [81, 231] on button "File Options" at bounding box center [71, 232] width 49 height 27
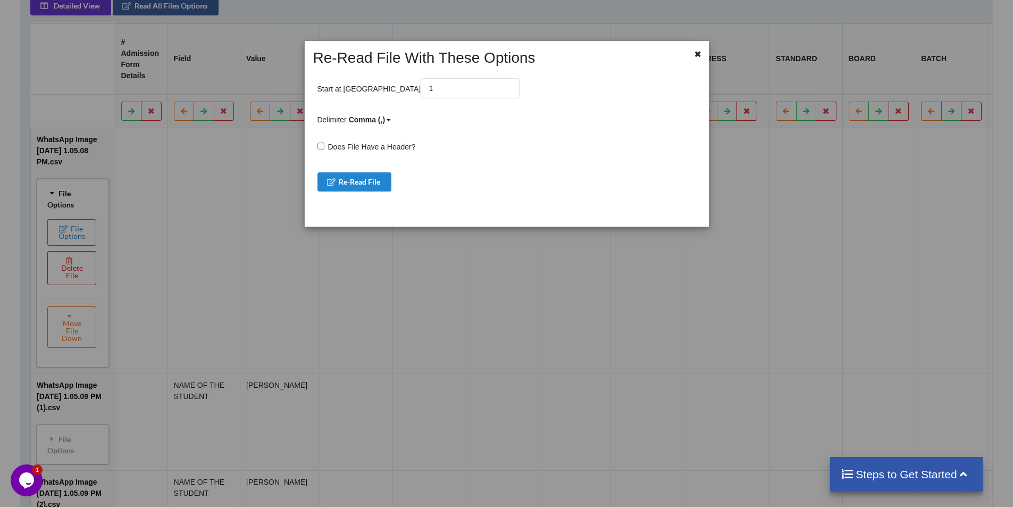
click at [387, 122] on icon at bounding box center [389, 120] width 4 height 6
click at [373, 214] on span "Space ( )" at bounding box center [373, 214] width 30 height 9
click at [379, 182] on button "Re-Read File" at bounding box center [355, 181] width 74 height 19
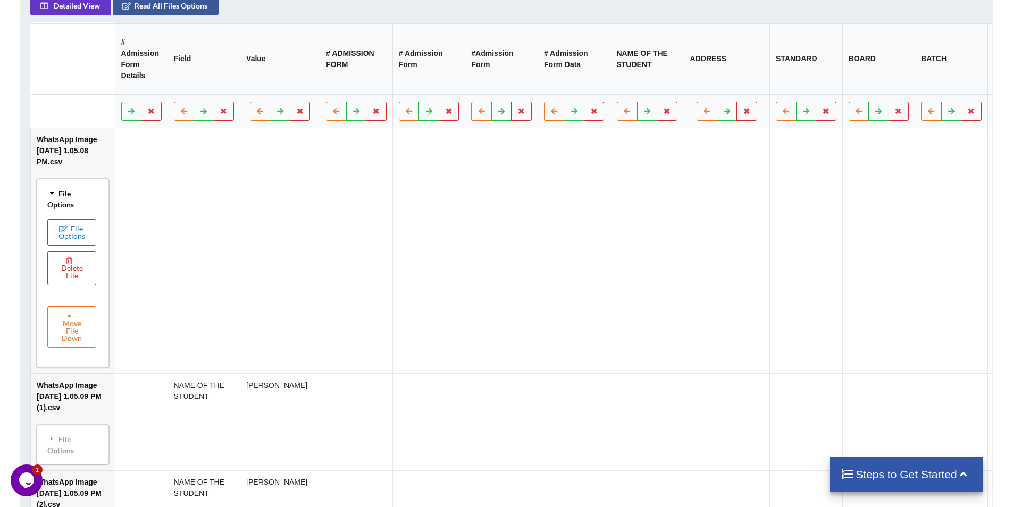
click at [87, 235] on button "File Options" at bounding box center [71, 232] width 49 height 27
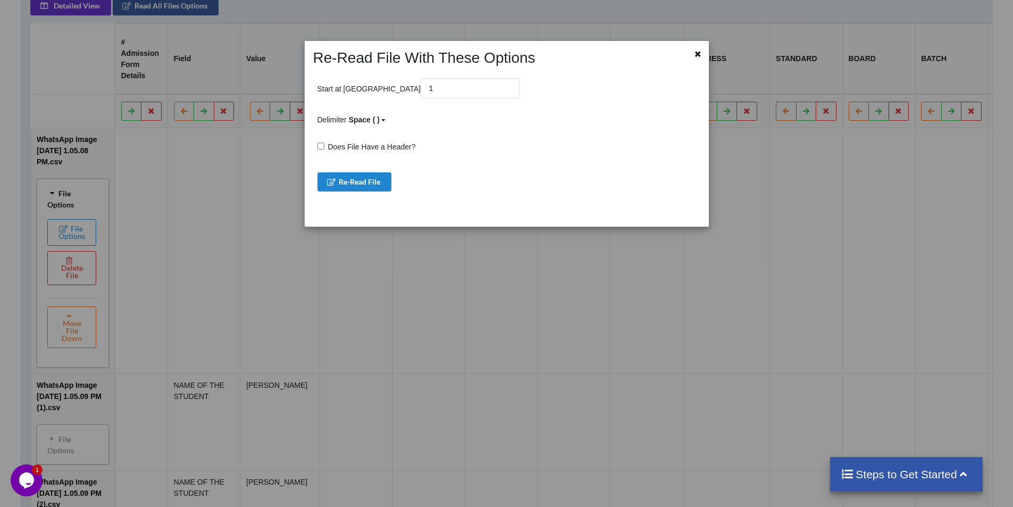
click at [369, 122] on div "Space ( )" at bounding box center [364, 119] width 31 height 11
click at [369, 189] on div "Tab" at bounding box center [382, 194] width 65 height 19
click at [370, 180] on button "Re-Read File" at bounding box center [355, 181] width 74 height 19
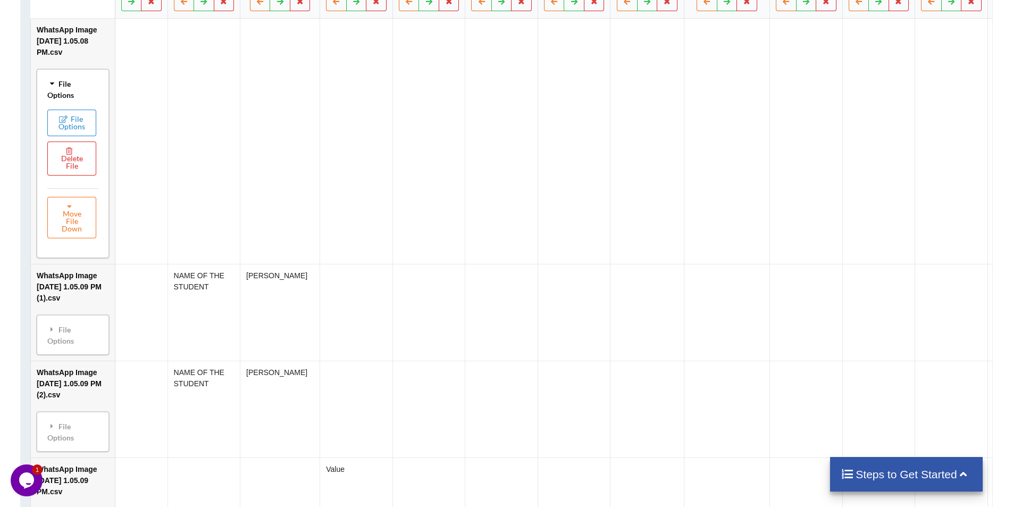
scroll to position [711, 0]
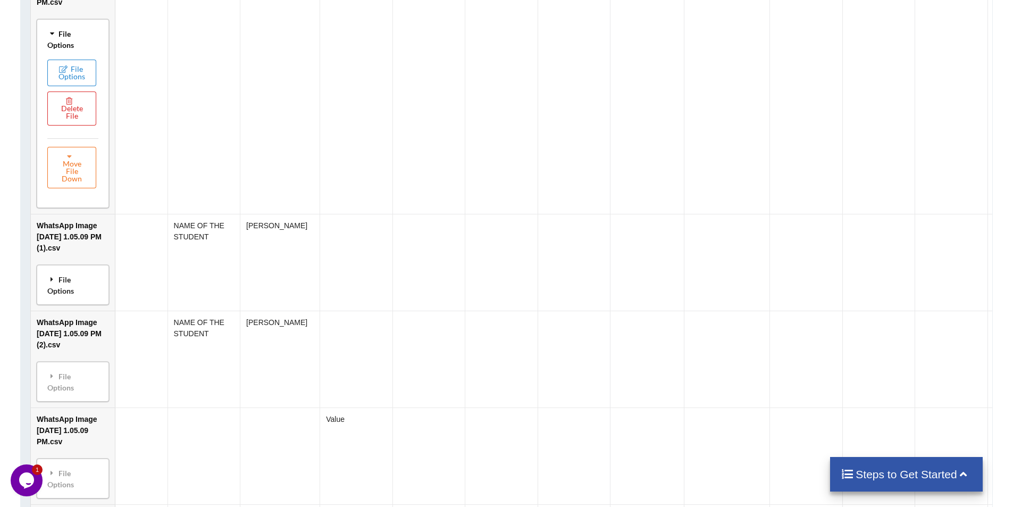
click at [48, 283] on icon at bounding box center [52, 279] width 10 height 7
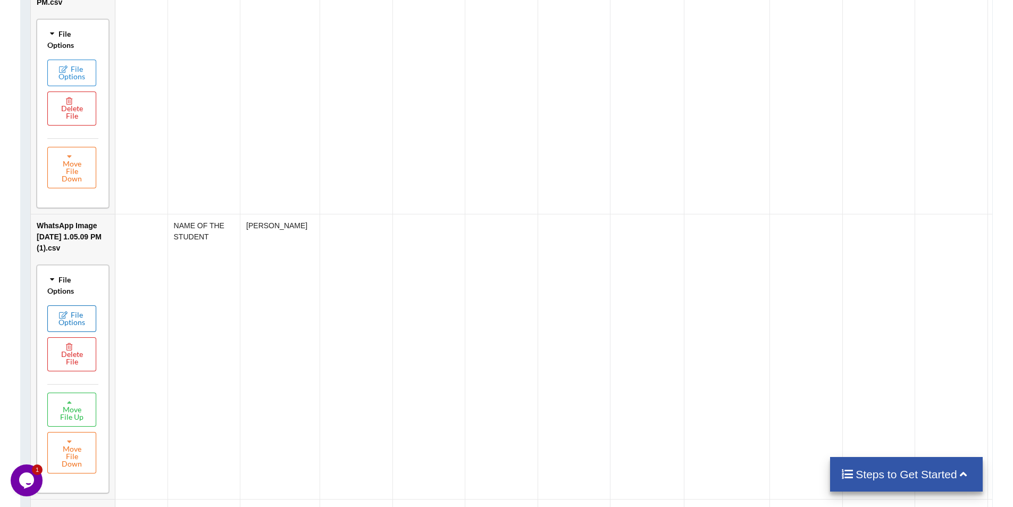
click at [87, 323] on button "File Options" at bounding box center [71, 318] width 49 height 27
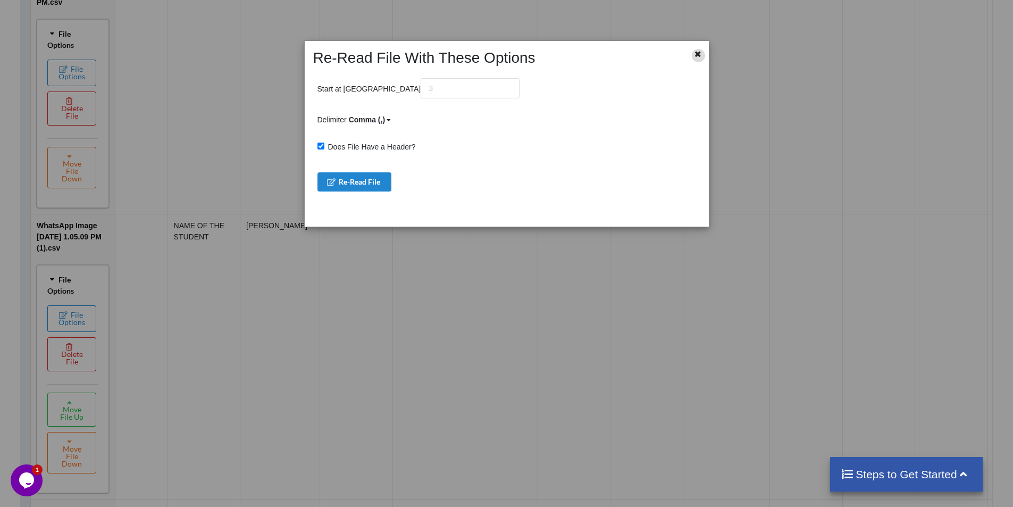
click at [696, 56] on icon at bounding box center [698, 52] width 9 height 7
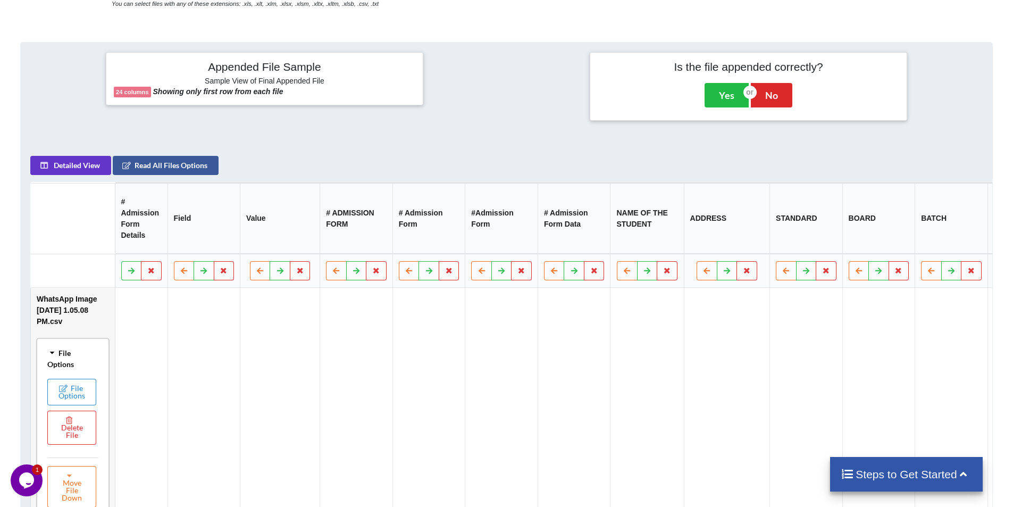
scroll to position [179, 0]
